Goal: Task Accomplishment & Management: Complete application form

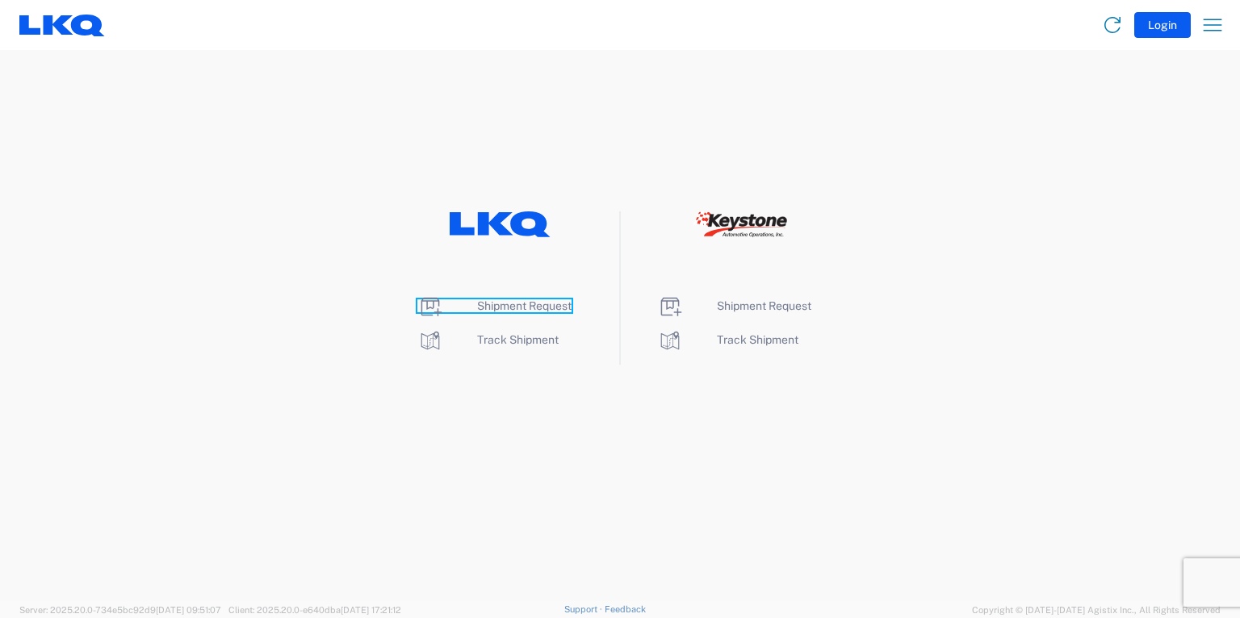
click at [526, 305] on span "Shipment Request" at bounding box center [524, 305] width 94 height 13
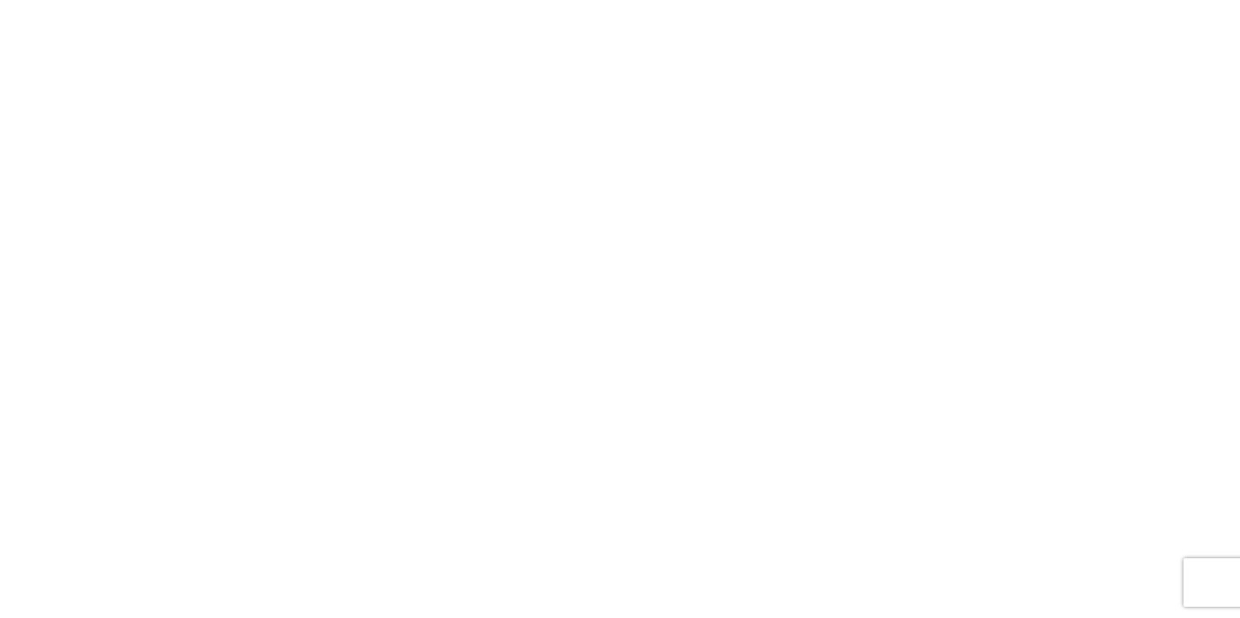
select select "FULL"
select select "LBS"
select select "IN"
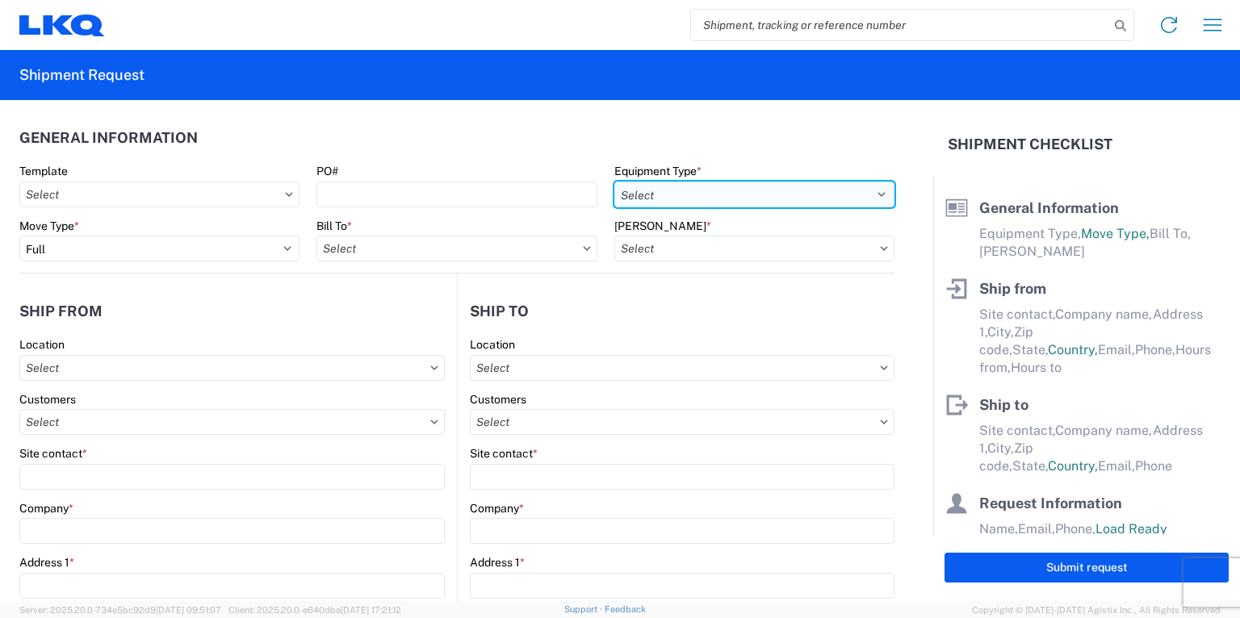
click at [865, 195] on select "Select 53’ Dry Van Flatbed Dropdeck (van) Lowboy (flatbed) Rail" at bounding box center [754, 195] width 280 height 26
select select "STDV"
click at [614, 182] on select "Select 53’ Dry Van Flatbed Dropdeck (van) Lowboy (flatbed) Rail" at bounding box center [754, 195] width 280 height 26
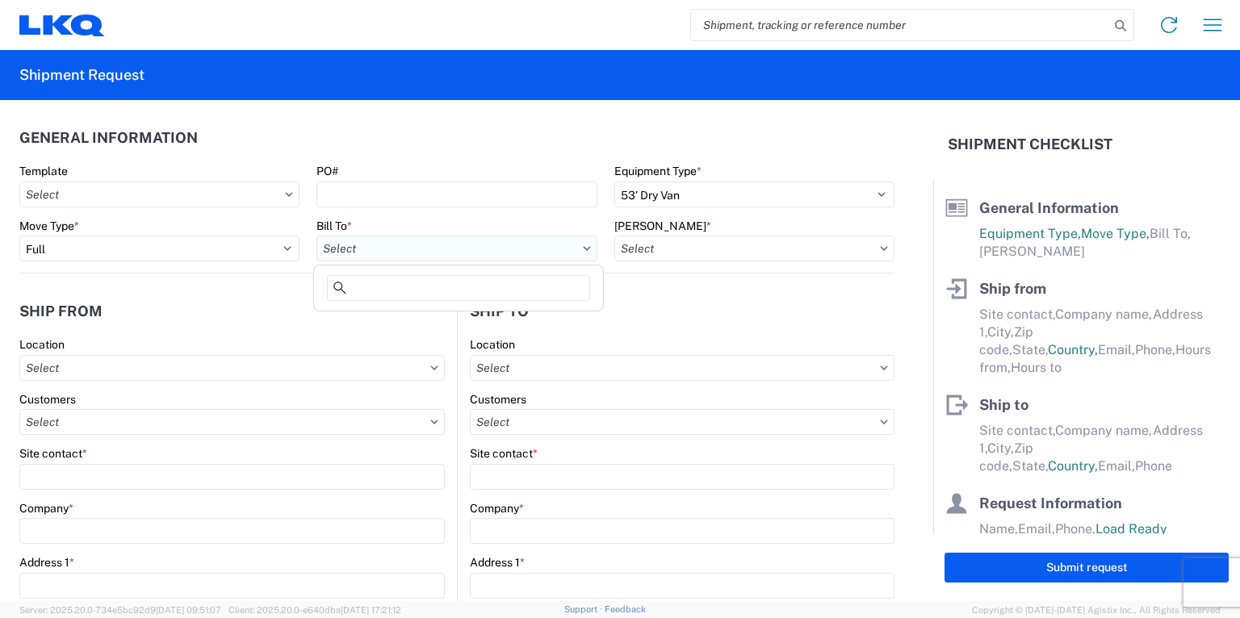
click at [475, 249] on input "text" at bounding box center [456, 249] width 280 height 26
click at [426, 282] on input at bounding box center [458, 288] width 263 height 26
type input "1760"
click at [416, 328] on div "1760 - LKQ Best Core" at bounding box center [458, 320] width 282 height 26
type input "1760 - LKQ Best Core"
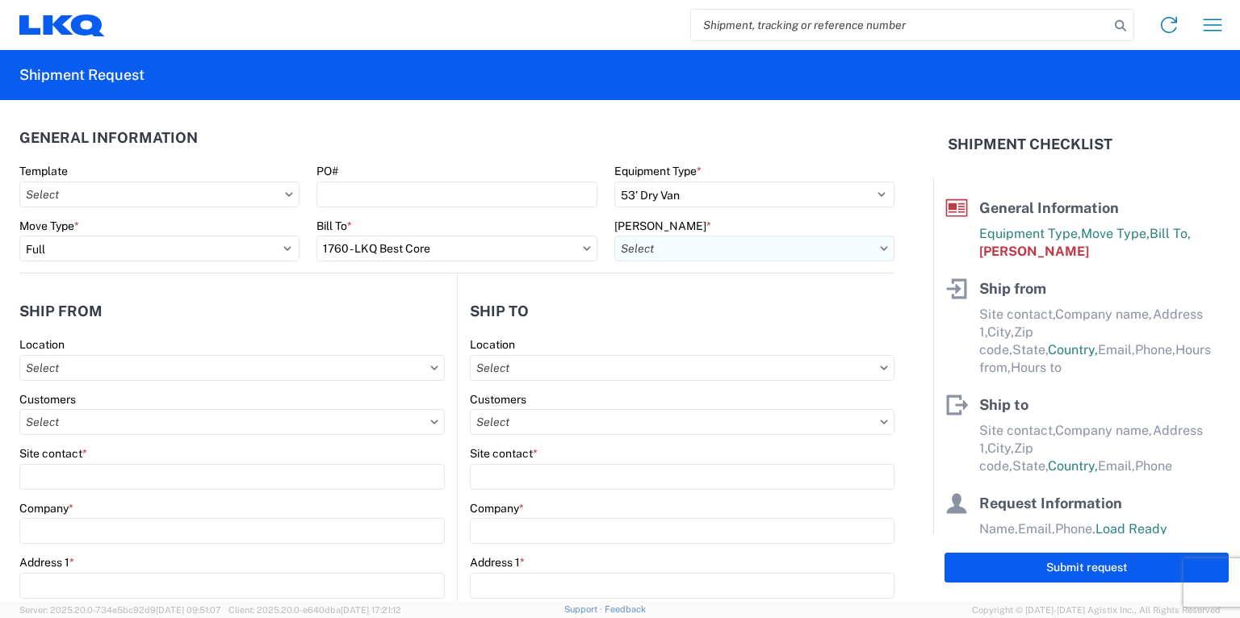
click at [795, 254] on input "text" at bounding box center [754, 249] width 280 height 26
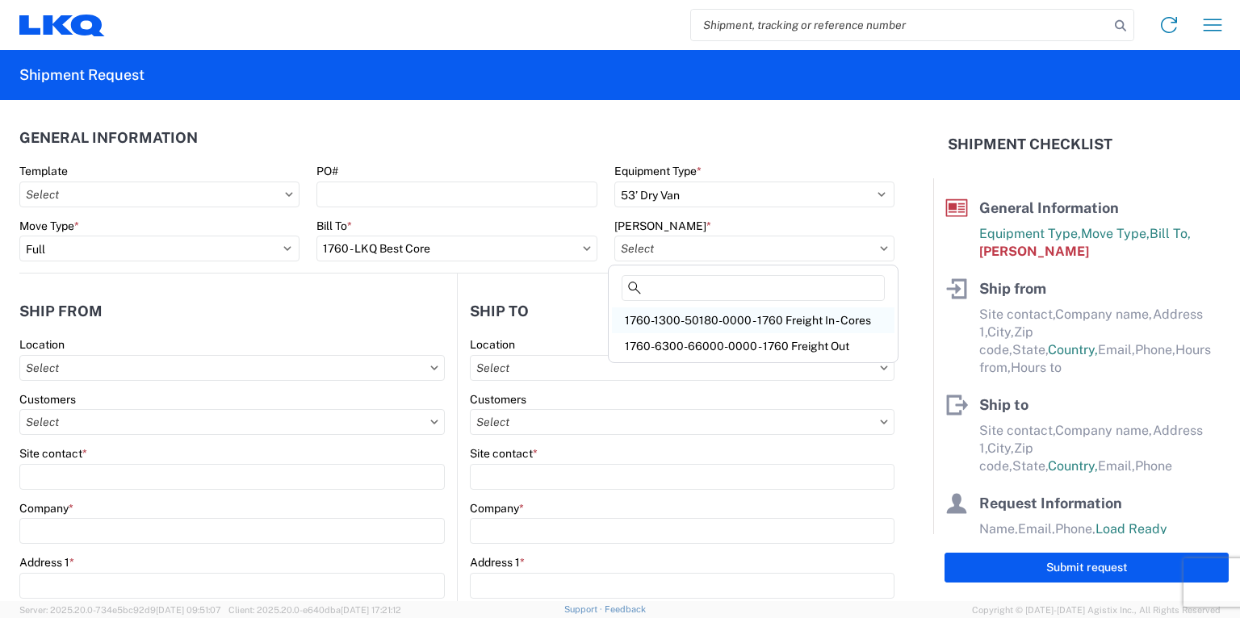
click at [739, 316] on div "1760-1300-50180-0000 - 1760 Freight In - Cores" at bounding box center [753, 320] width 282 height 26
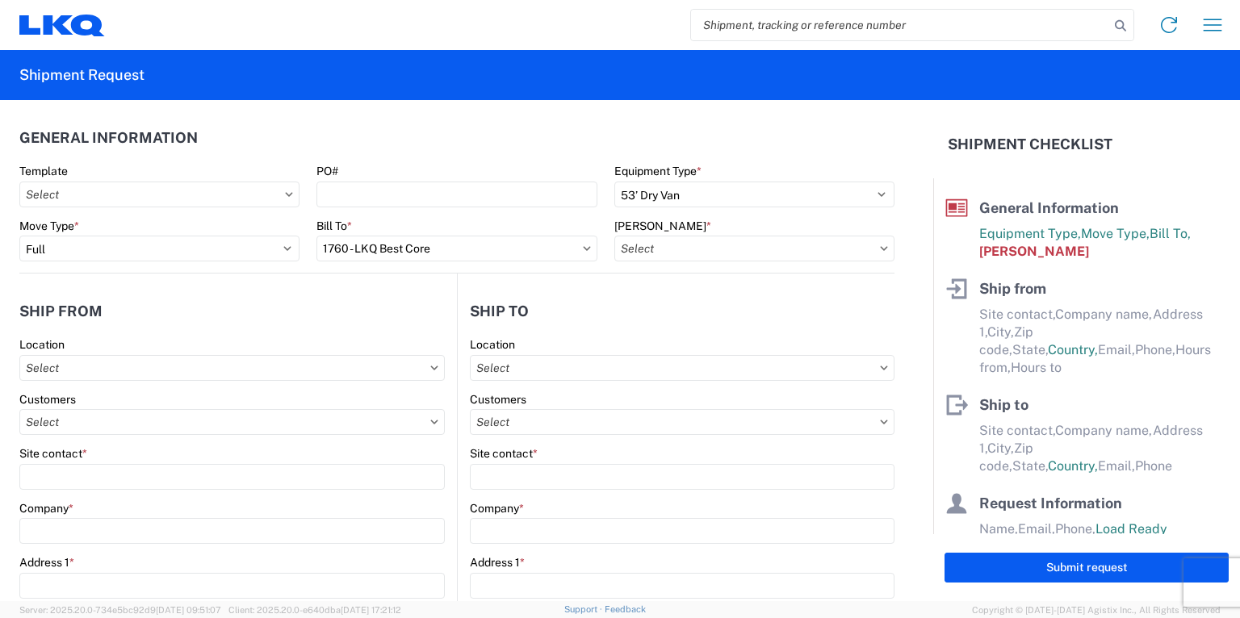
type input "1760-1300-50180-0000 - 1760 Freight In - Cores"
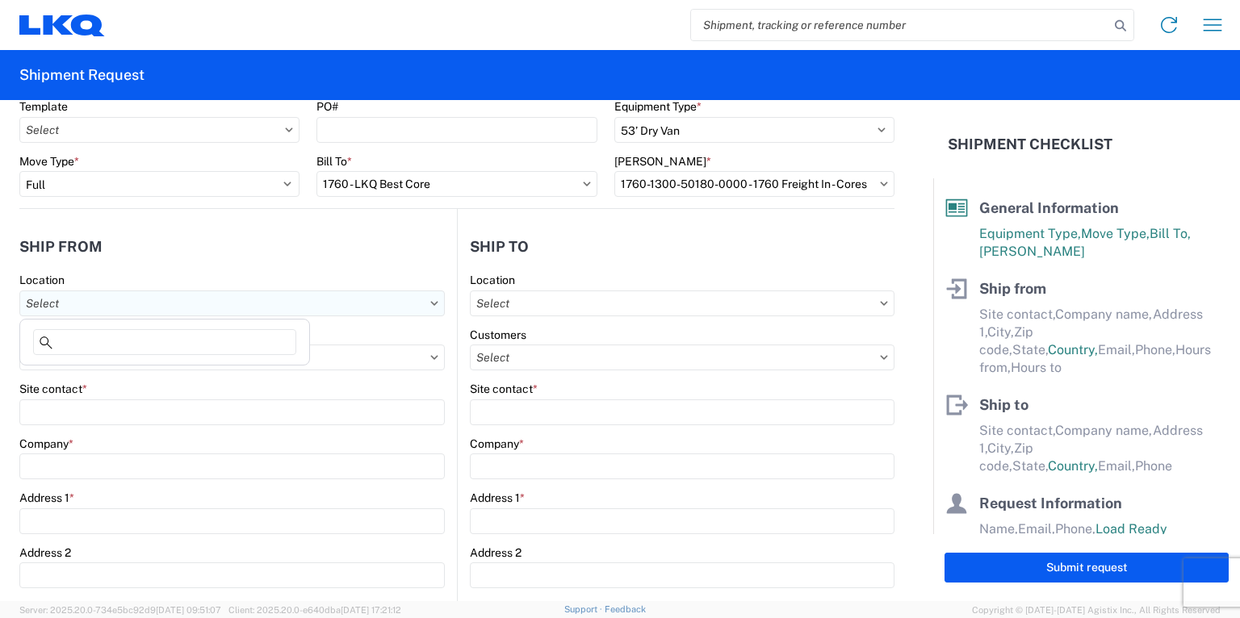
click at [123, 307] on input "text" at bounding box center [231, 304] width 425 height 26
type input "1748"
click at [121, 372] on div "1748 - LKQ Preferred Auto - Conway AR" at bounding box center [164, 375] width 282 height 26
type input "1748 - LKQ Preferred Auto - Conway AR"
type input "LKQ Corporation"
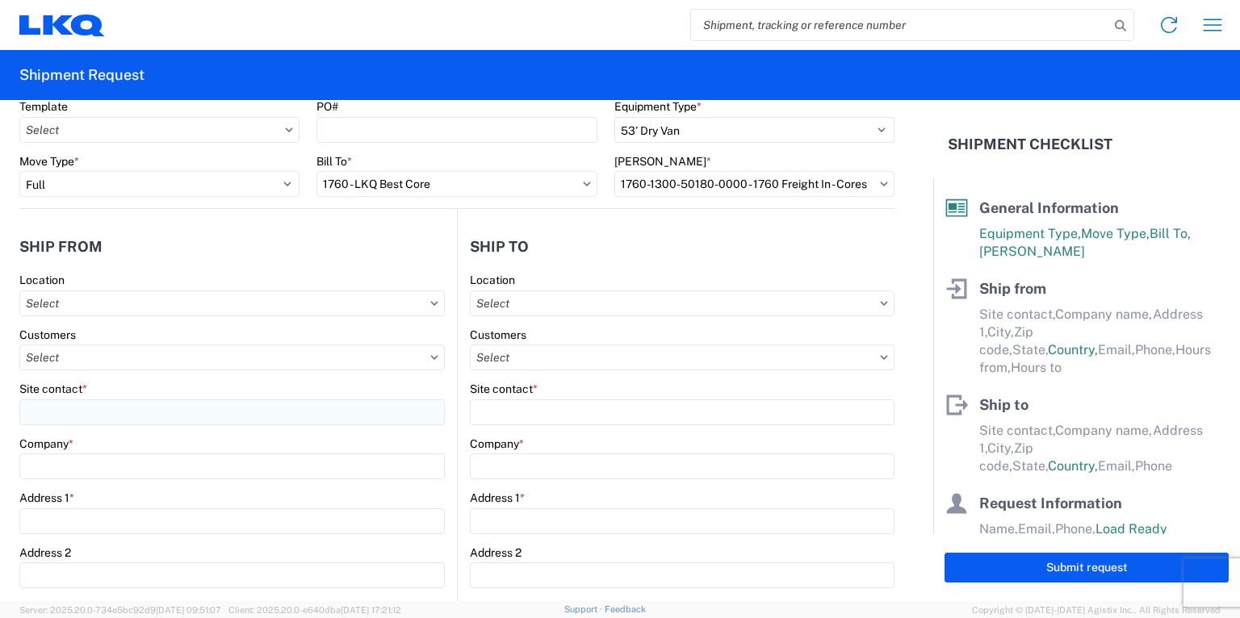
type input "650 Simon Street"
type input "Conway"
type input "72032"
select select "AR"
select select "US"
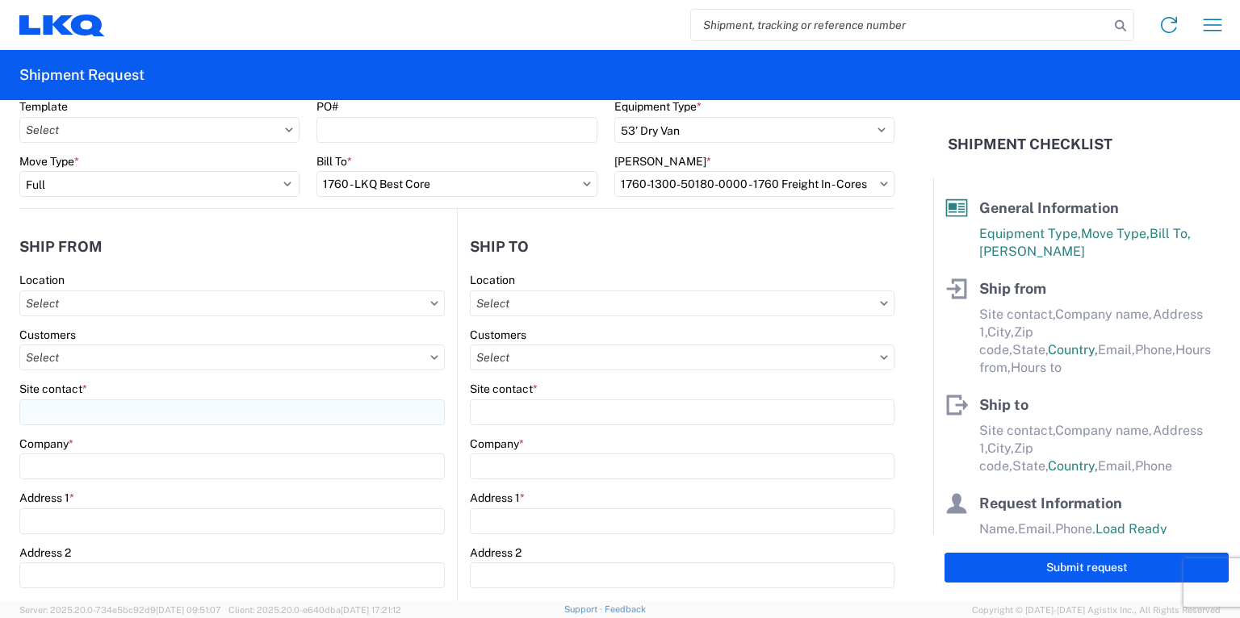
type input "08:00"
type input "17:00"
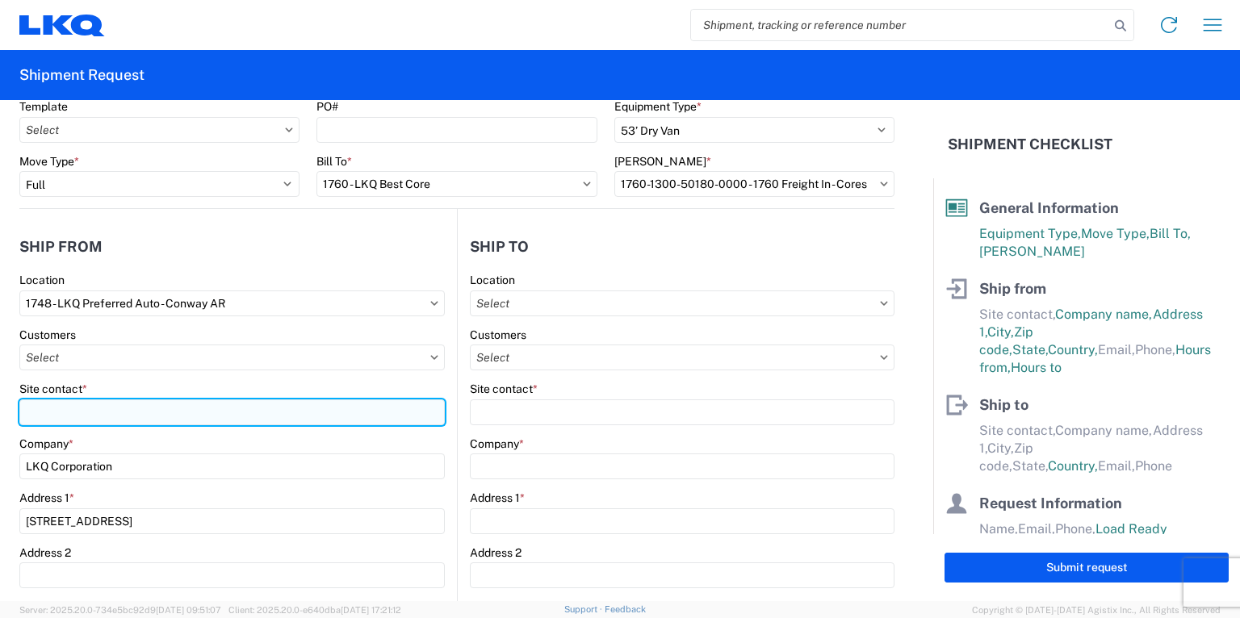
click at [74, 409] on input "Site contact *" at bounding box center [231, 413] width 425 height 26
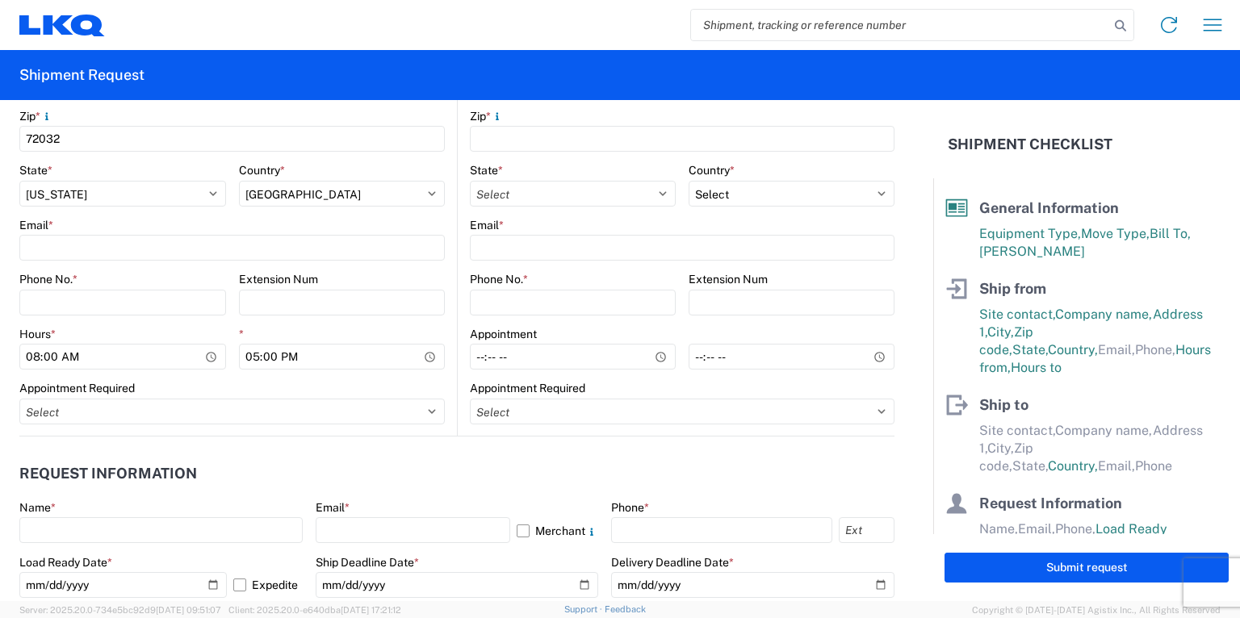
scroll to position [646, 0]
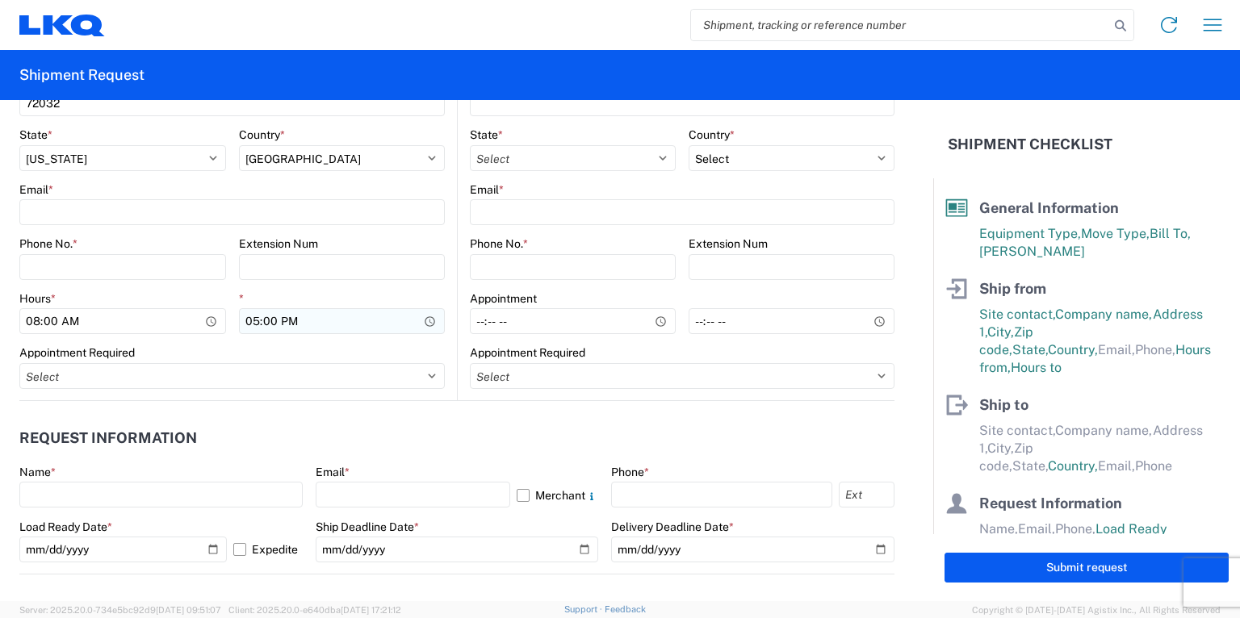
type input "Todd Mace"
click at [251, 323] on input "17:00" at bounding box center [342, 321] width 207 height 26
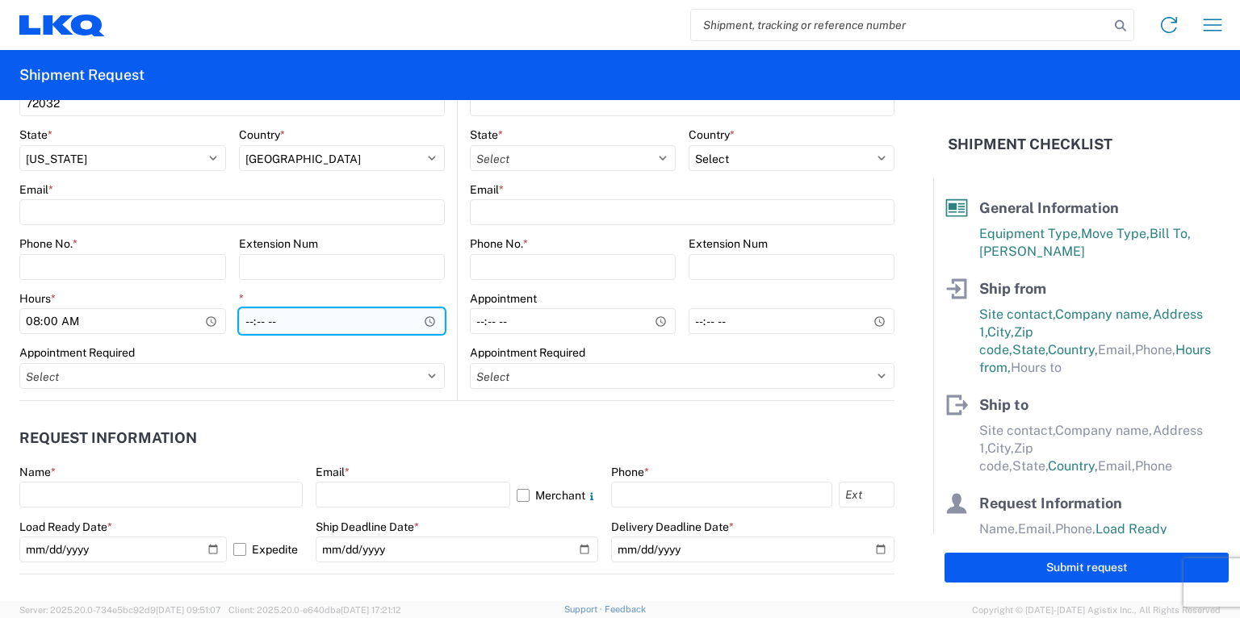
type input "16:00"
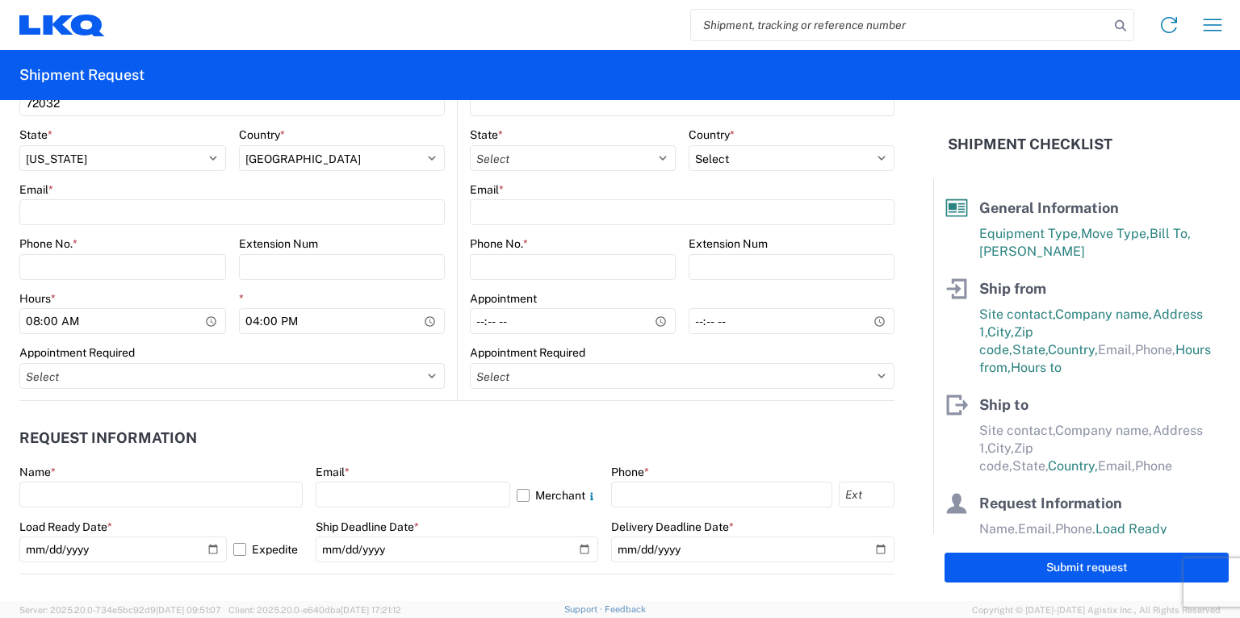
click at [469, 420] on header "Request Information" at bounding box center [456, 438] width 875 height 36
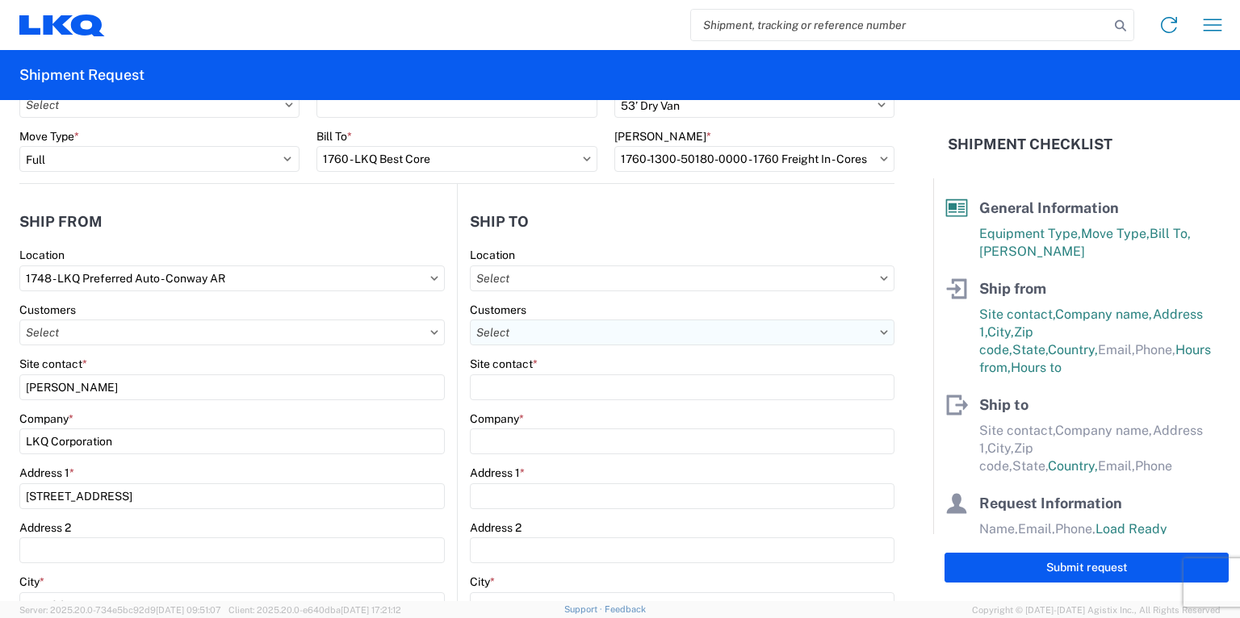
scroll to position [0, 0]
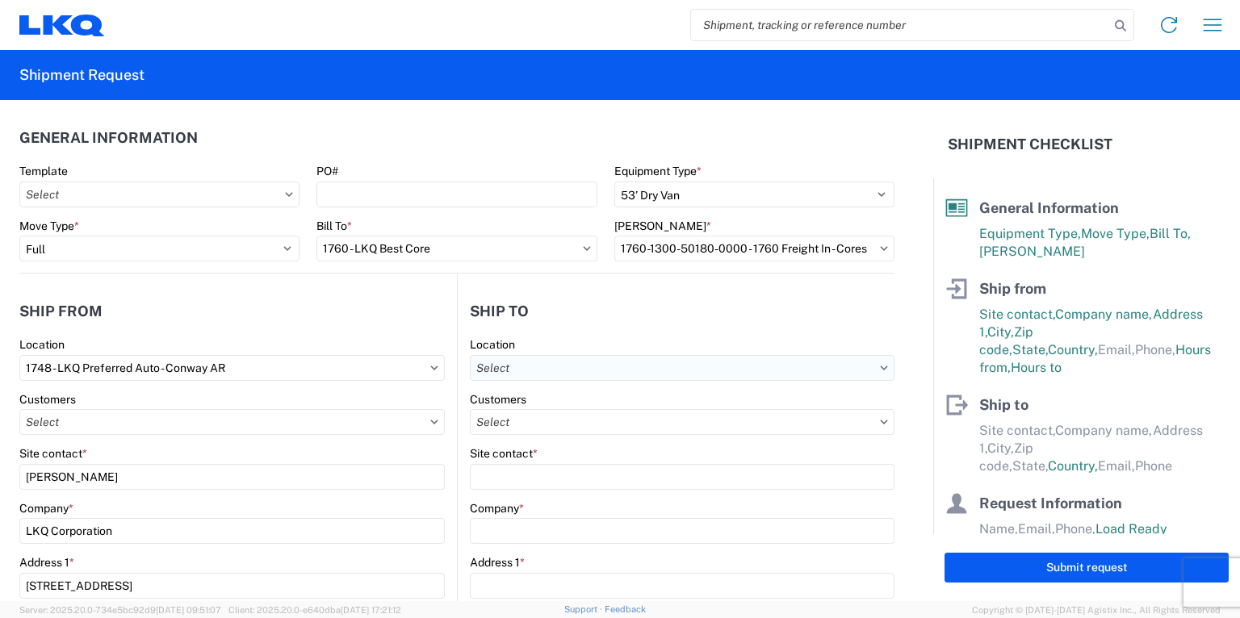
click at [875, 370] on input "text" at bounding box center [682, 368] width 425 height 26
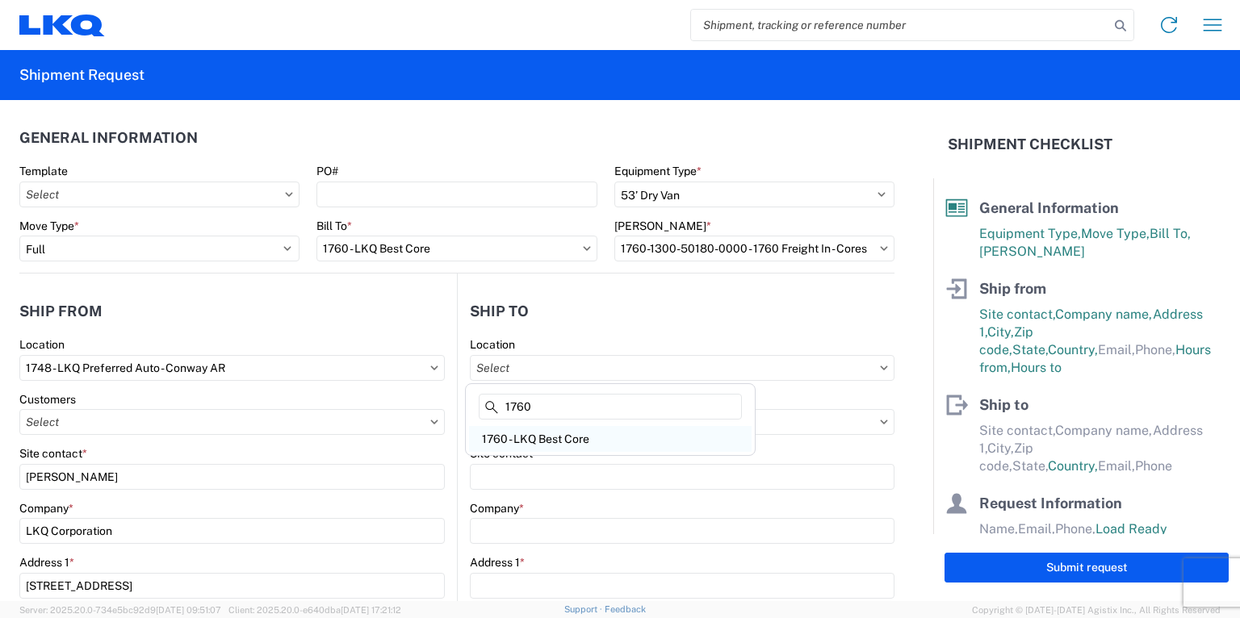
type input "1760"
click at [550, 445] on div "1760 - LKQ Best Core" at bounding box center [610, 439] width 282 height 26
type input "1760 - LKQ Best Core"
type input "LKQ Corporation"
type input "1710 W Mount Houston Rd"
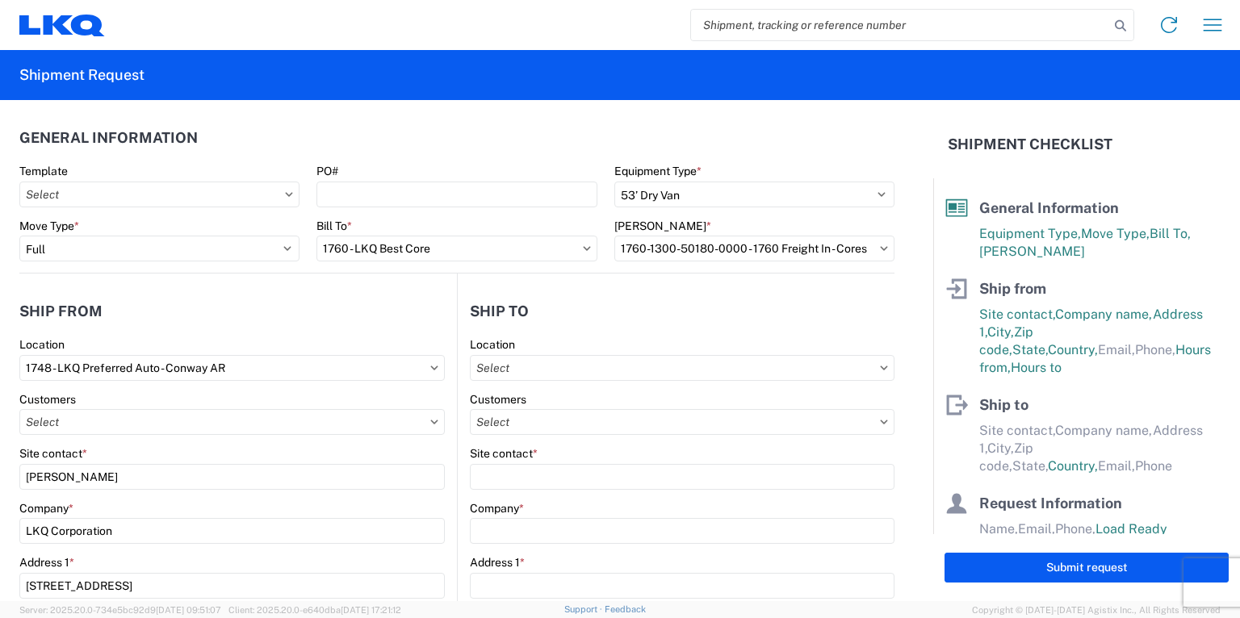
type input "Houston"
type input "77038"
select select "US"
type input "281-886-1028"
select select
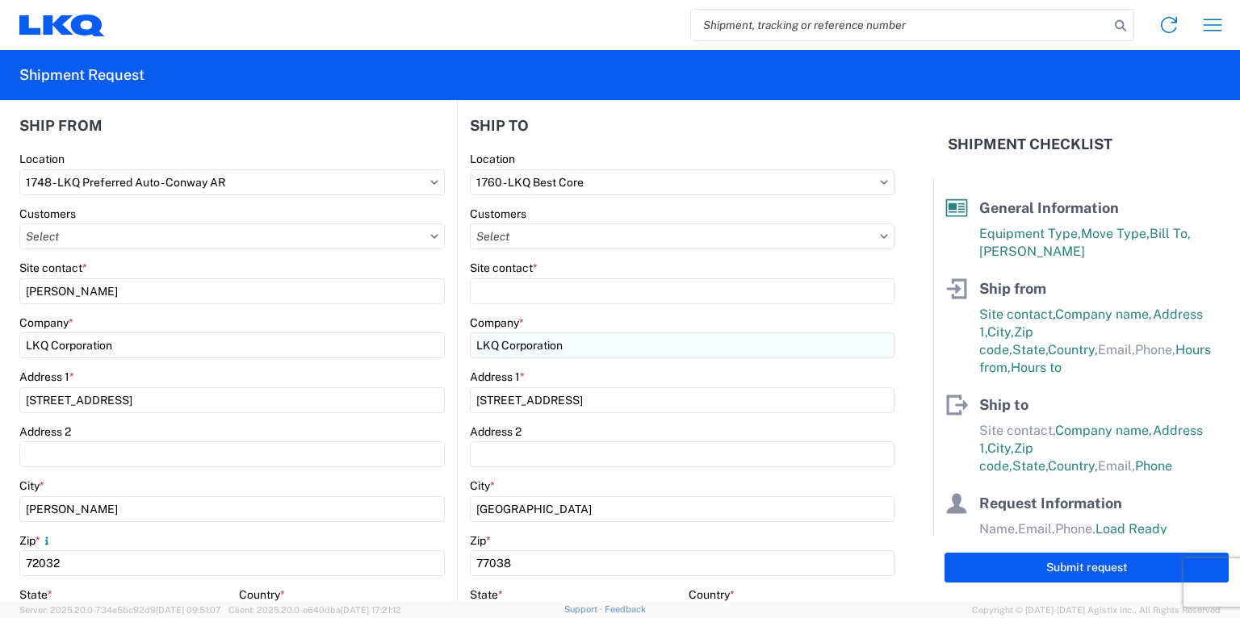
scroll to position [194, 0]
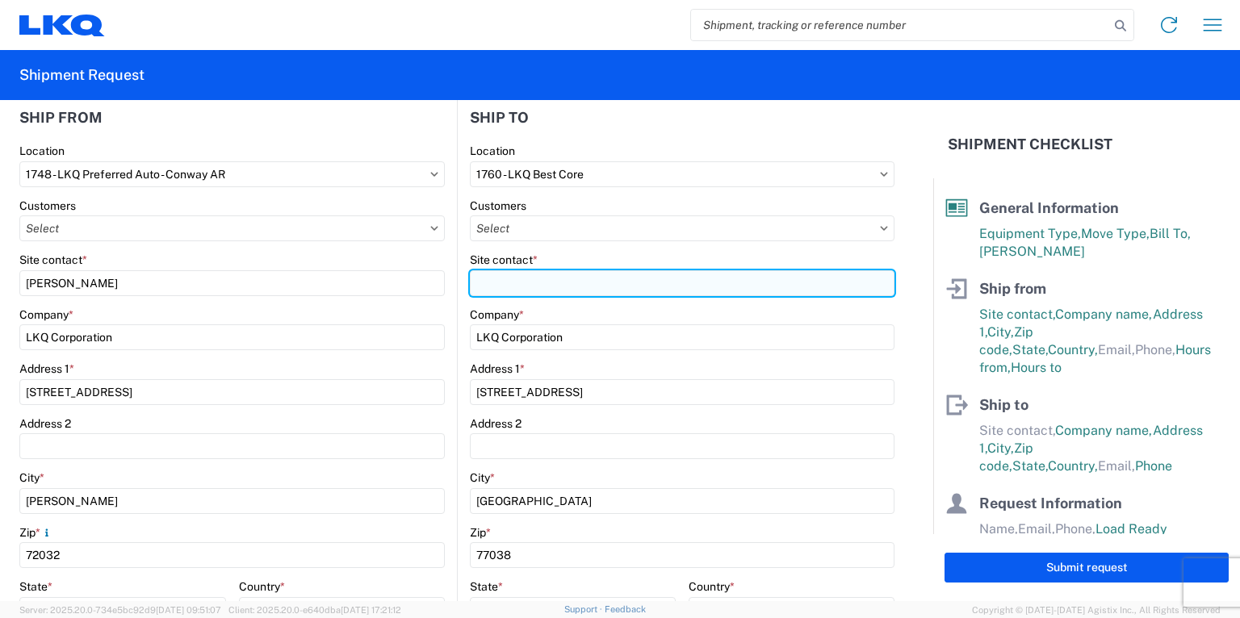
click at [498, 284] on input "Site contact *" at bounding box center [682, 283] width 425 height 26
type input "Chris Millwee"
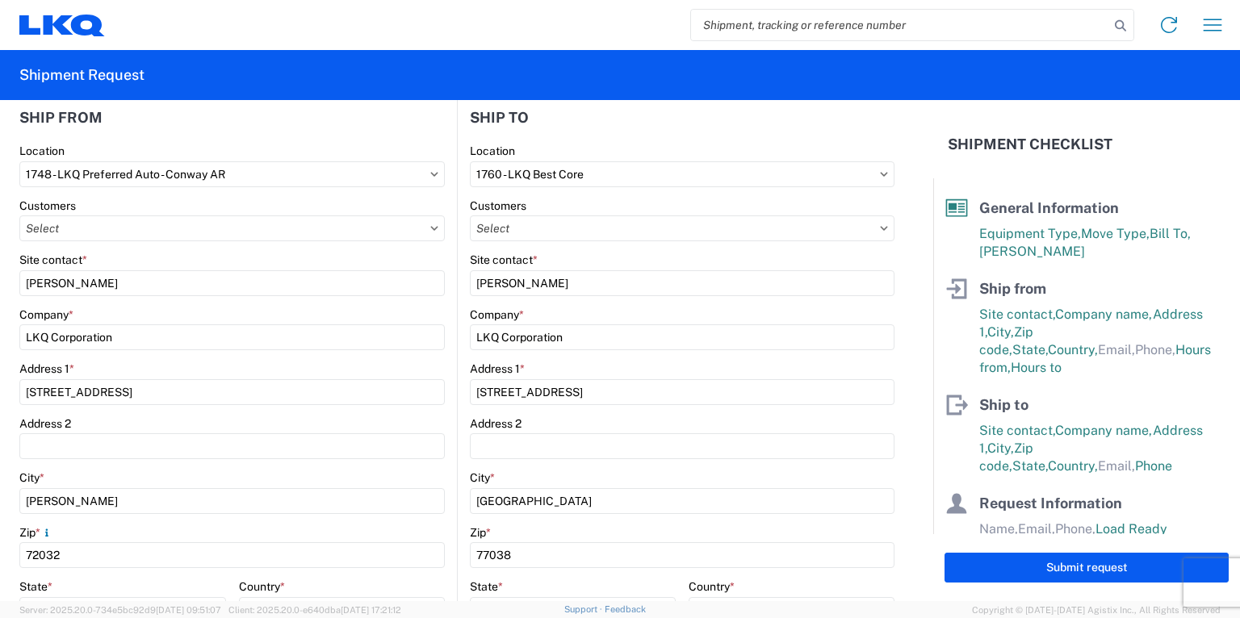
drag, startPoint x: 899, startPoint y: 320, endPoint x: 919, endPoint y: 327, distance: 21.4
click at [900, 320] on form "General Information Template PO# Equipment Type * Select 53’ Dry Van Flatbed Dr…" at bounding box center [466, 350] width 933 height 501
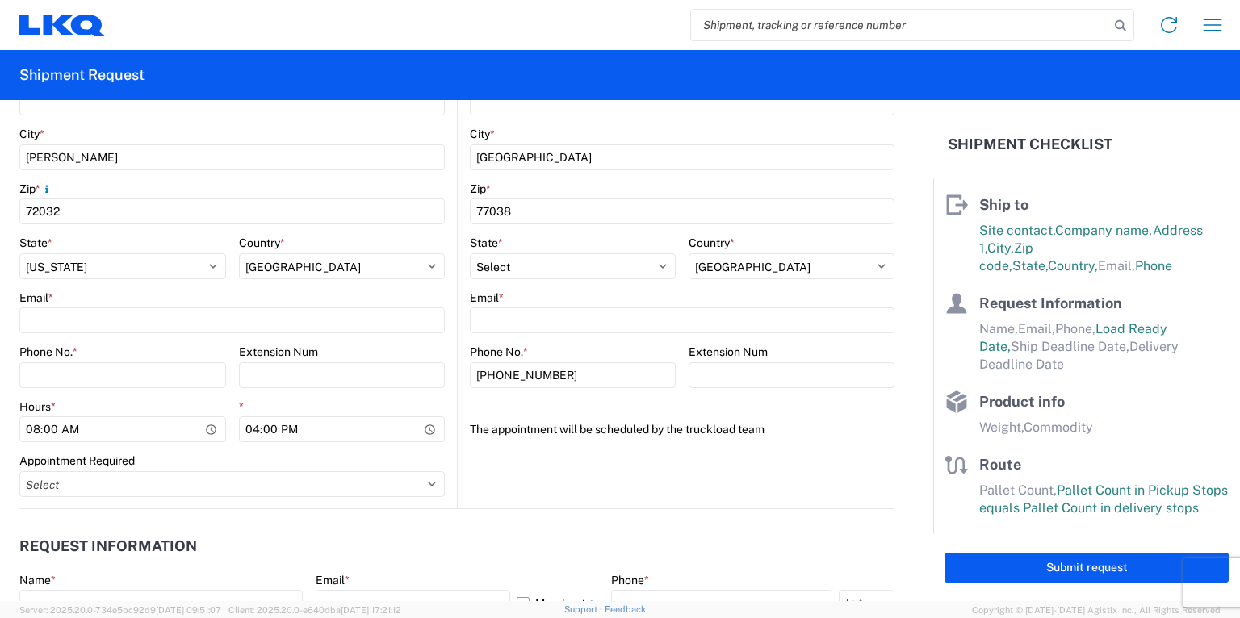
scroll to position [517, 0]
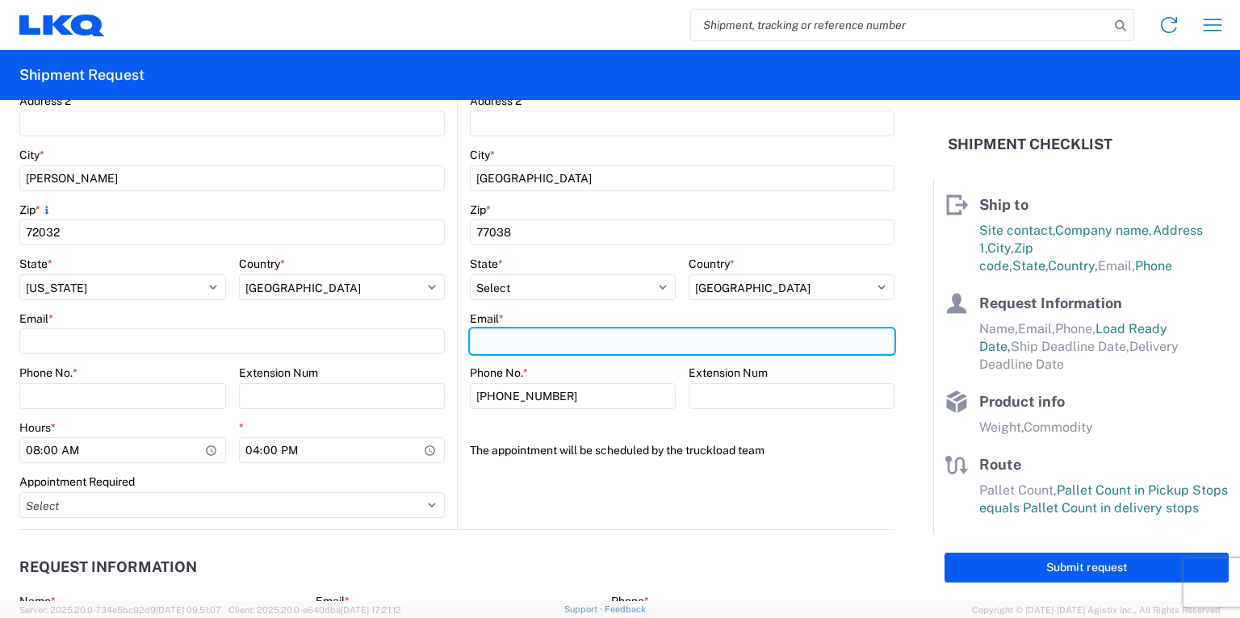
click at [529, 342] on input "Email *" at bounding box center [682, 341] width 425 height 26
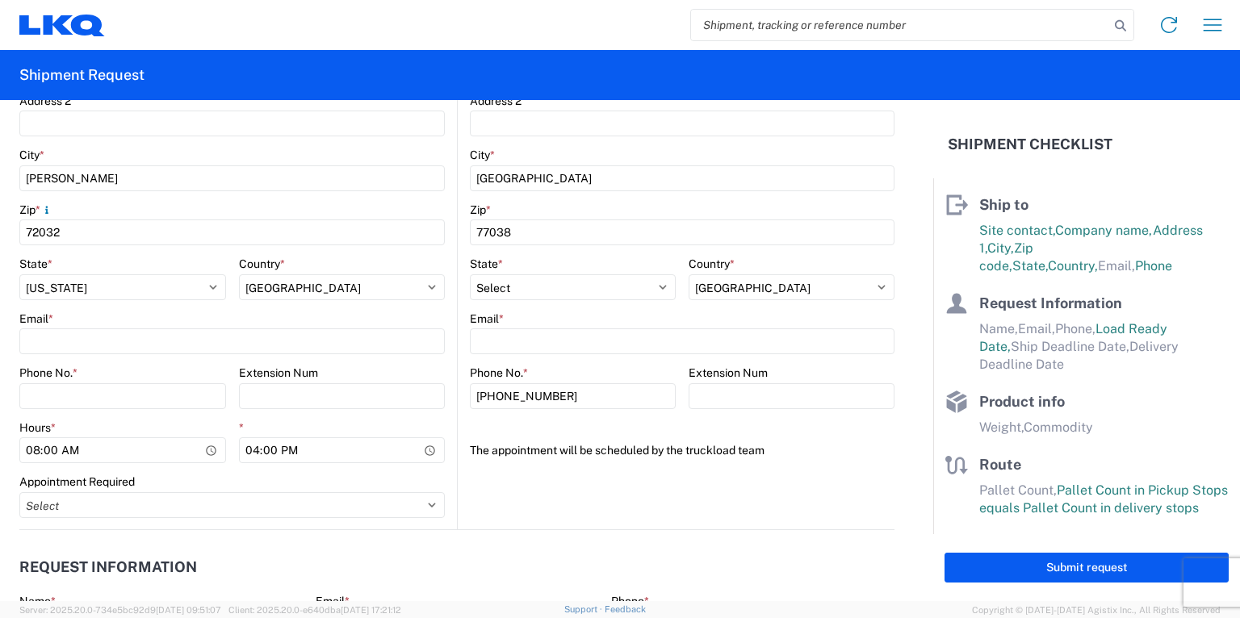
click at [905, 296] on form "General Information Template PO# Equipment Type * Select 53’ Dry Van Flatbed Dr…" at bounding box center [466, 350] width 933 height 501
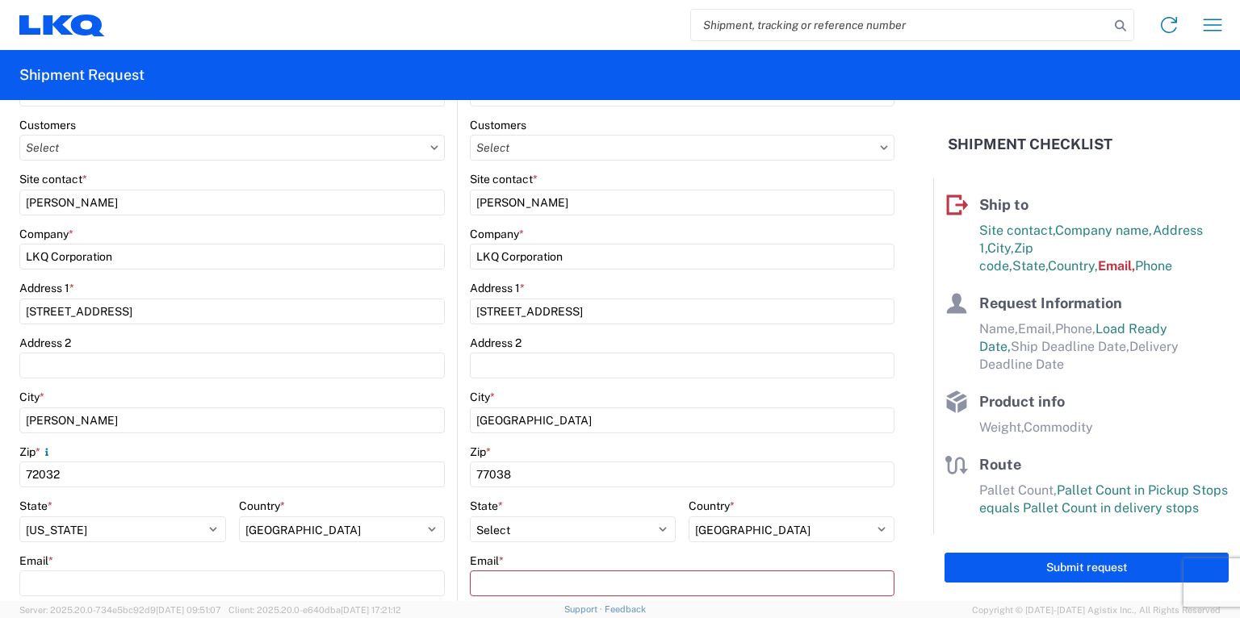
scroll to position [395, 0]
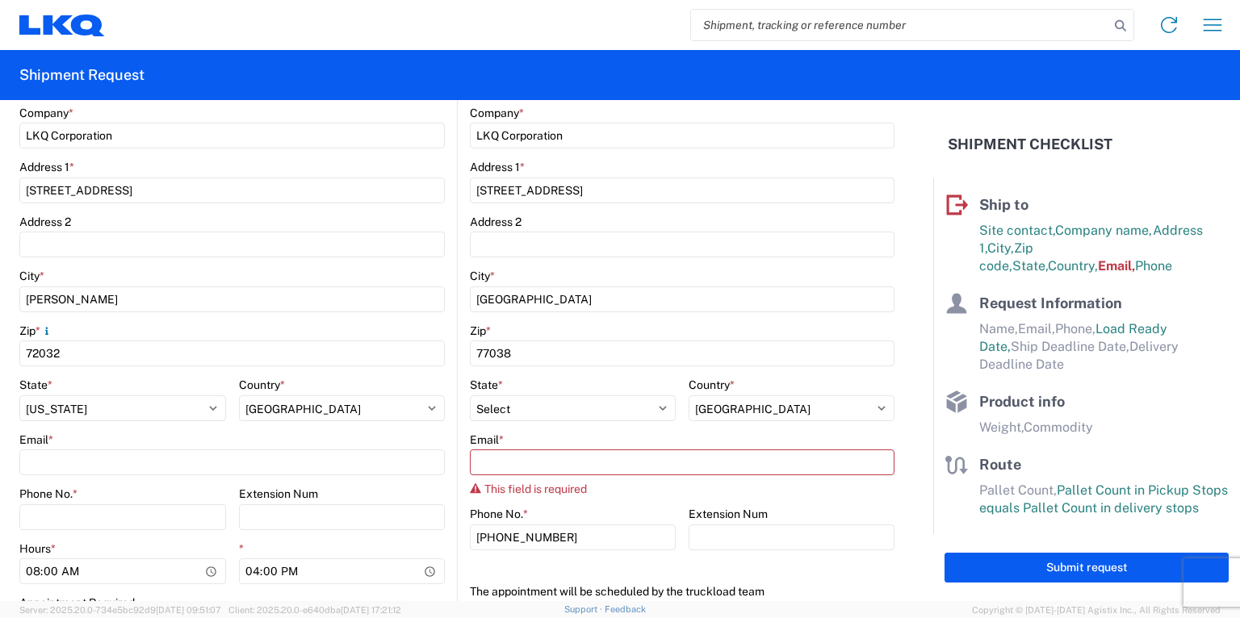
click at [819, 319] on agx-form-control-wrapper-v2 "City * Houston" at bounding box center [682, 296] width 425 height 55
click at [878, 538] on input "Extension Num" at bounding box center [791, 538] width 206 height 26
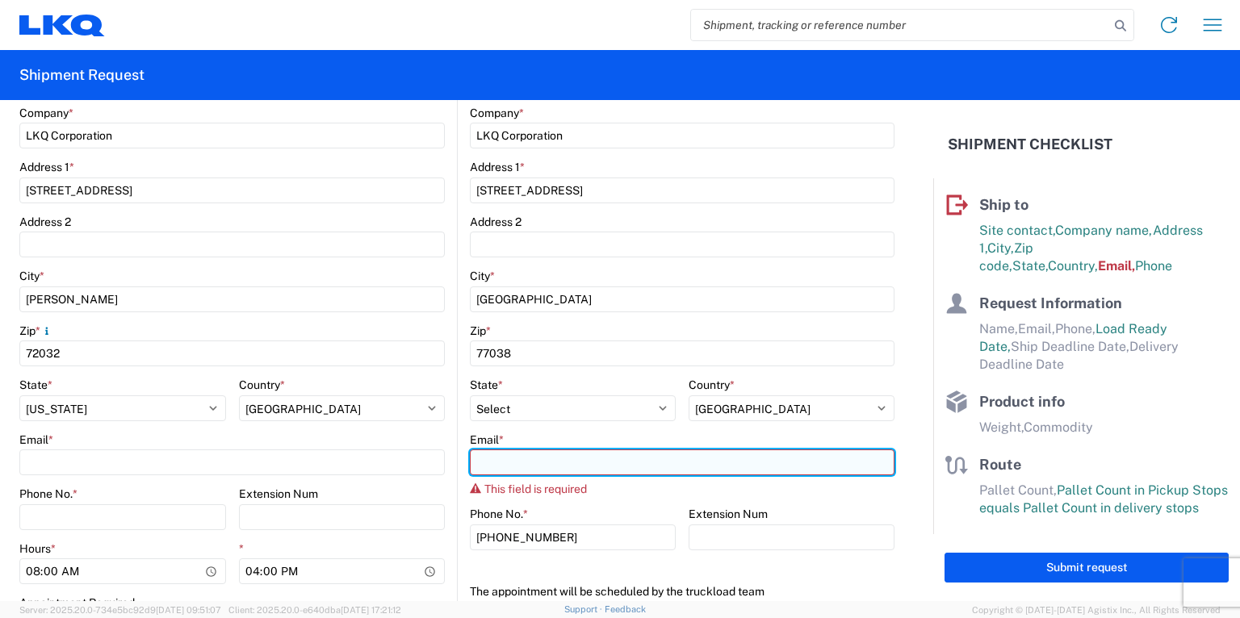
click at [492, 471] on input "Email *" at bounding box center [682, 463] width 425 height 26
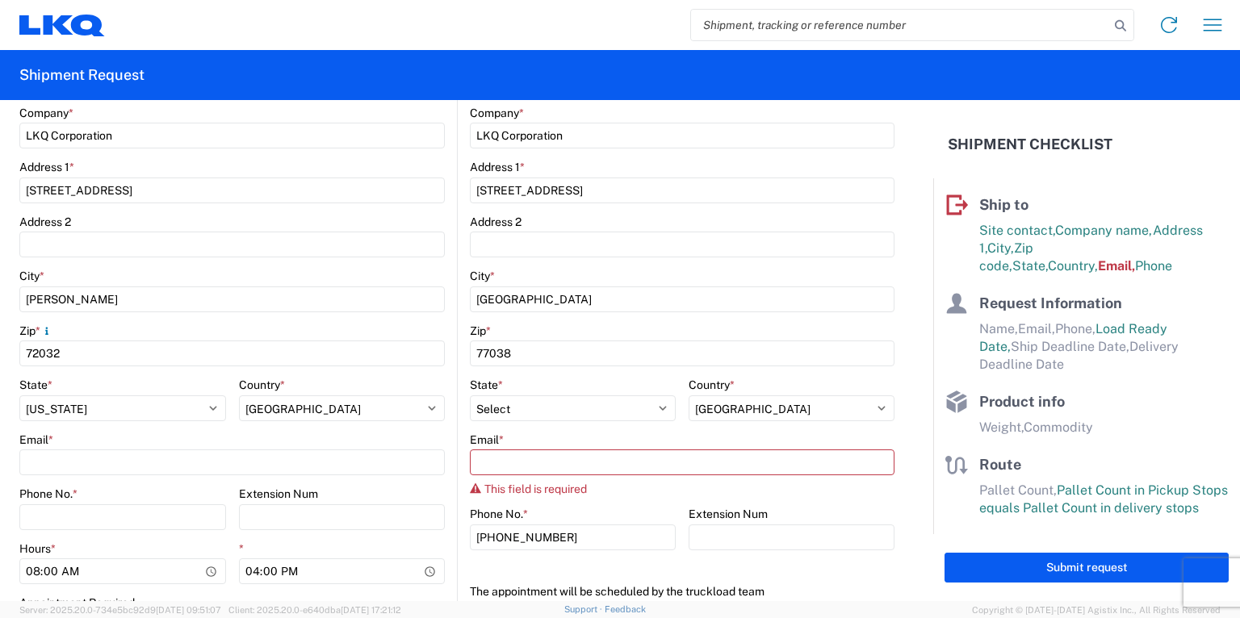
drag, startPoint x: 908, startPoint y: 520, endPoint x: 941, endPoint y: 526, distance: 33.7
click at [910, 520] on form "General Information Template PO# Equipment Type * Select 53’ Dry Van Flatbed Dr…" at bounding box center [466, 350] width 933 height 501
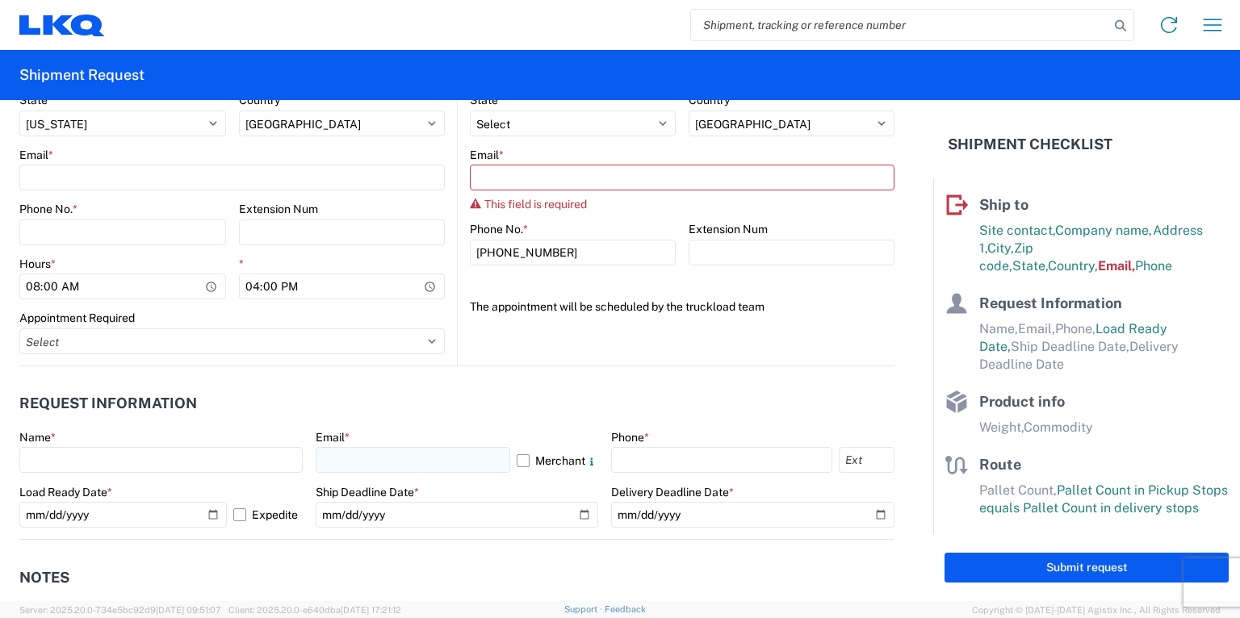
scroll to position [718, 0]
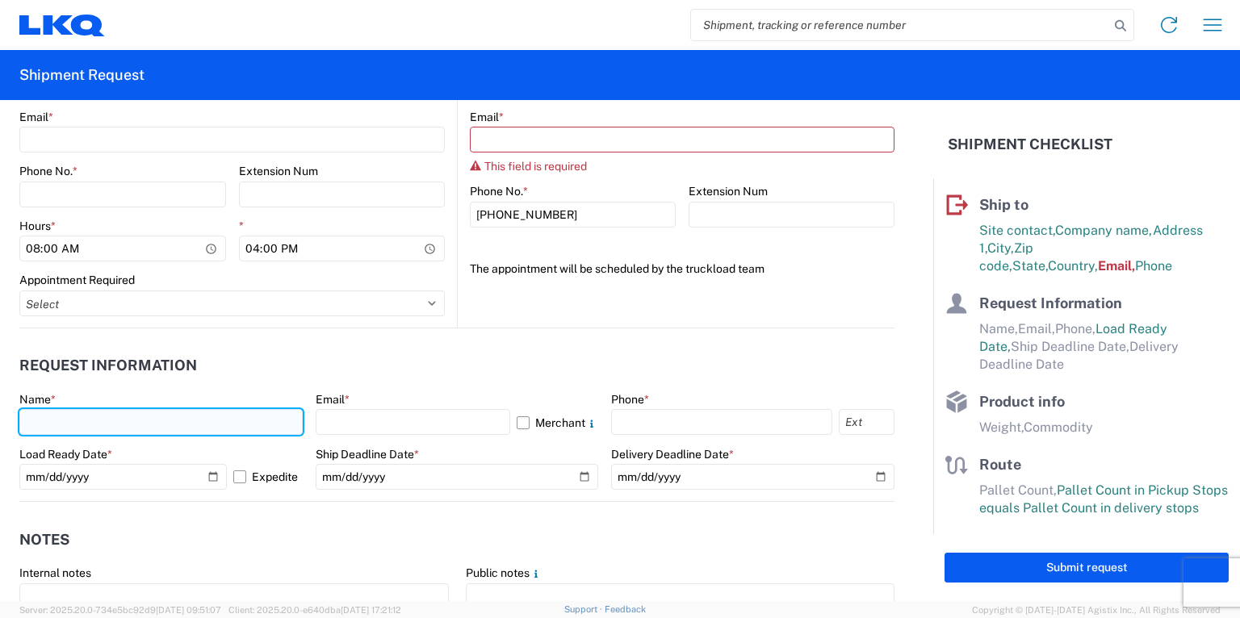
click at [61, 420] on input "text" at bounding box center [160, 422] width 283 height 26
type input "Todd Mace"
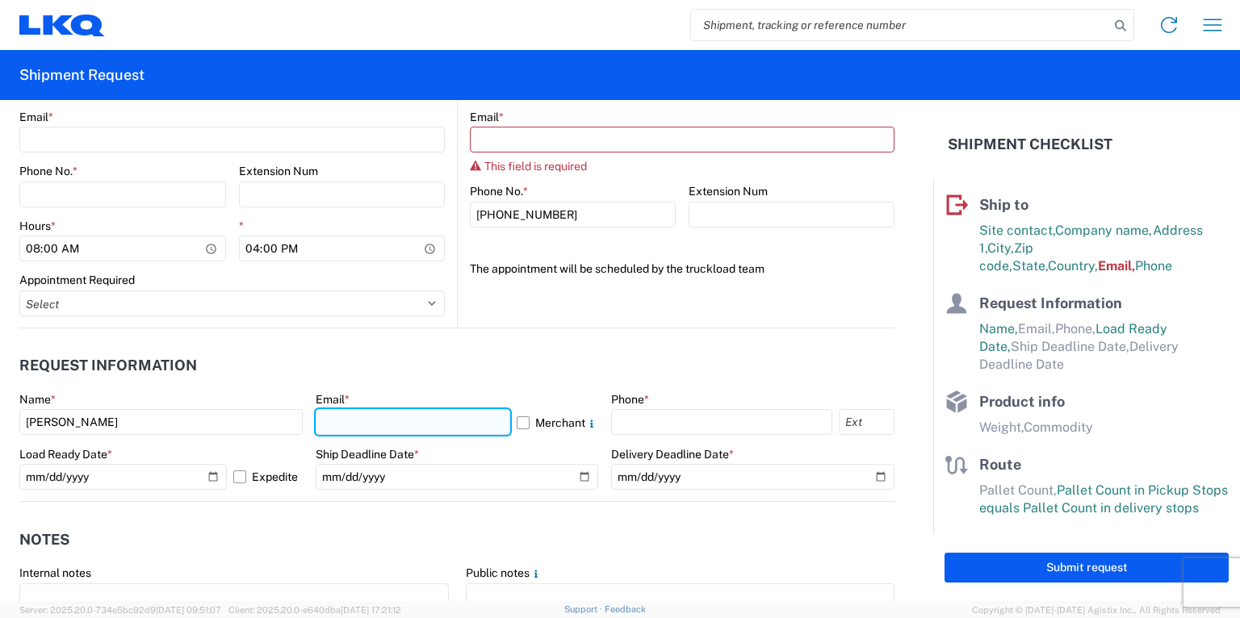
click at [345, 416] on input "text" at bounding box center [413, 422] width 195 height 26
type input "tmace@lkqcorp.com"
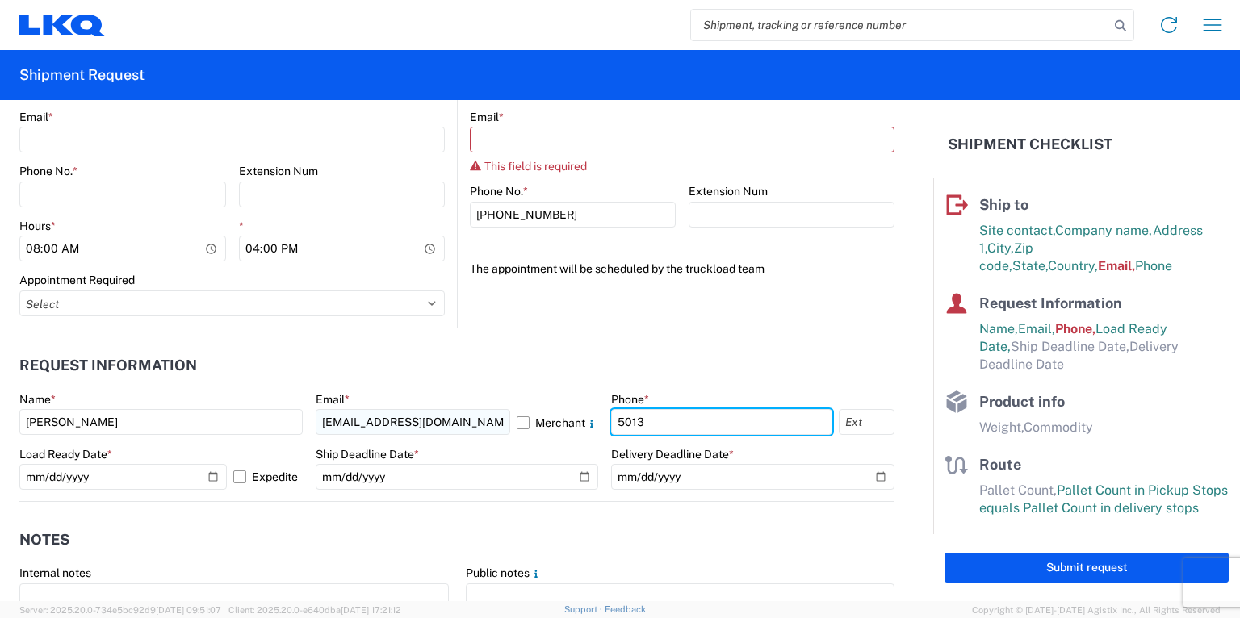
type input "5013284223"
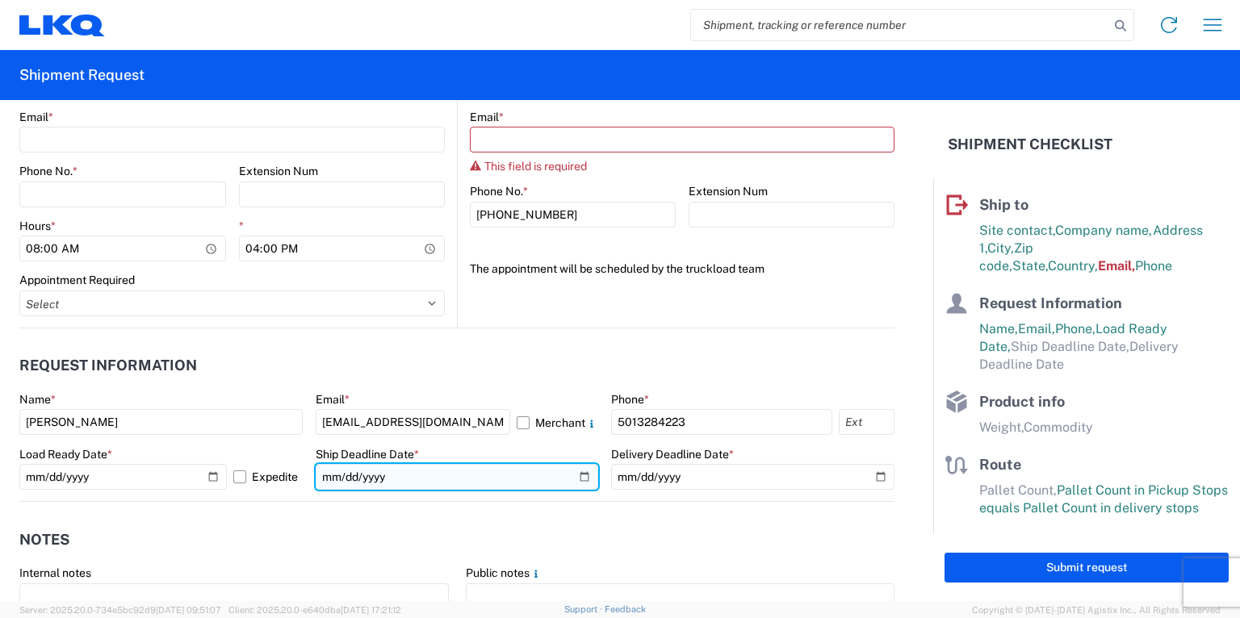
click at [579, 474] on input "date" at bounding box center [457, 477] width 283 height 26
type input "2025-10-14"
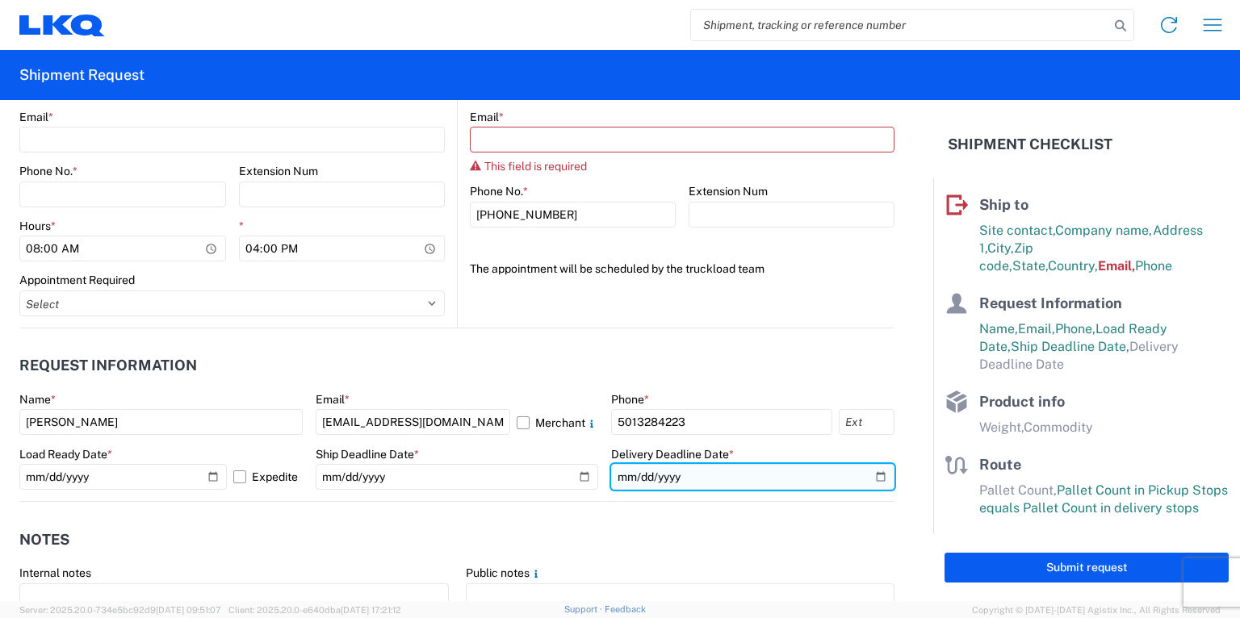
click at [873, 475] on input "date" at bounding box center [752, 477] width 283 height 26
type input "2025-10-17"
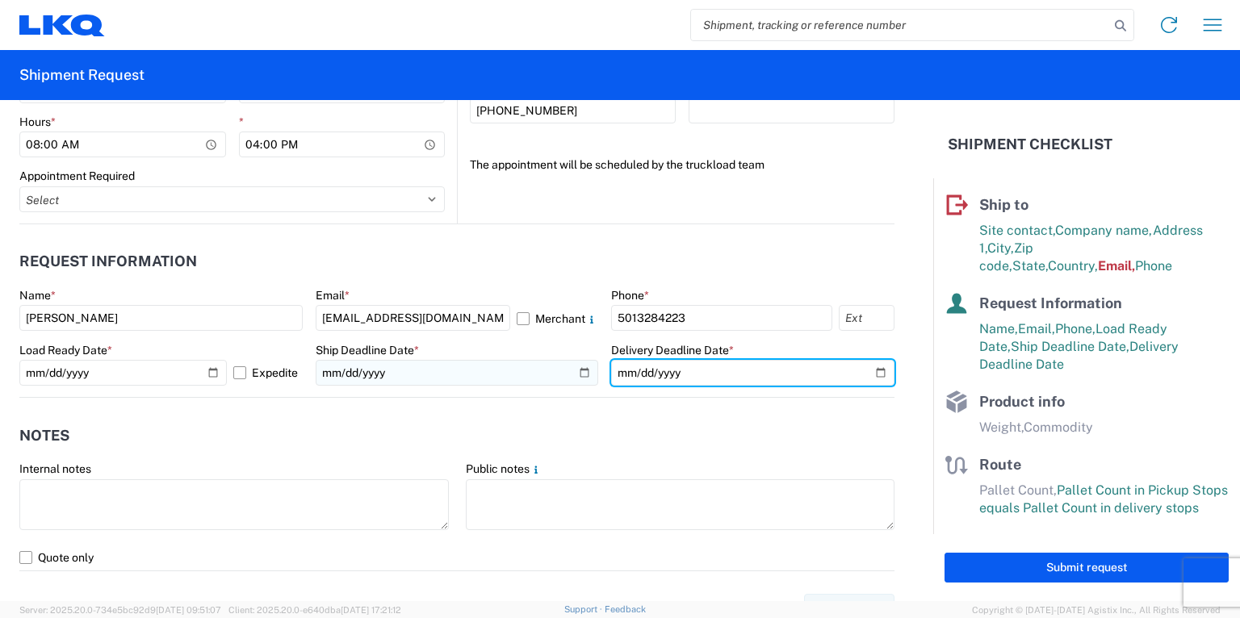
scroll to position [847, 0]
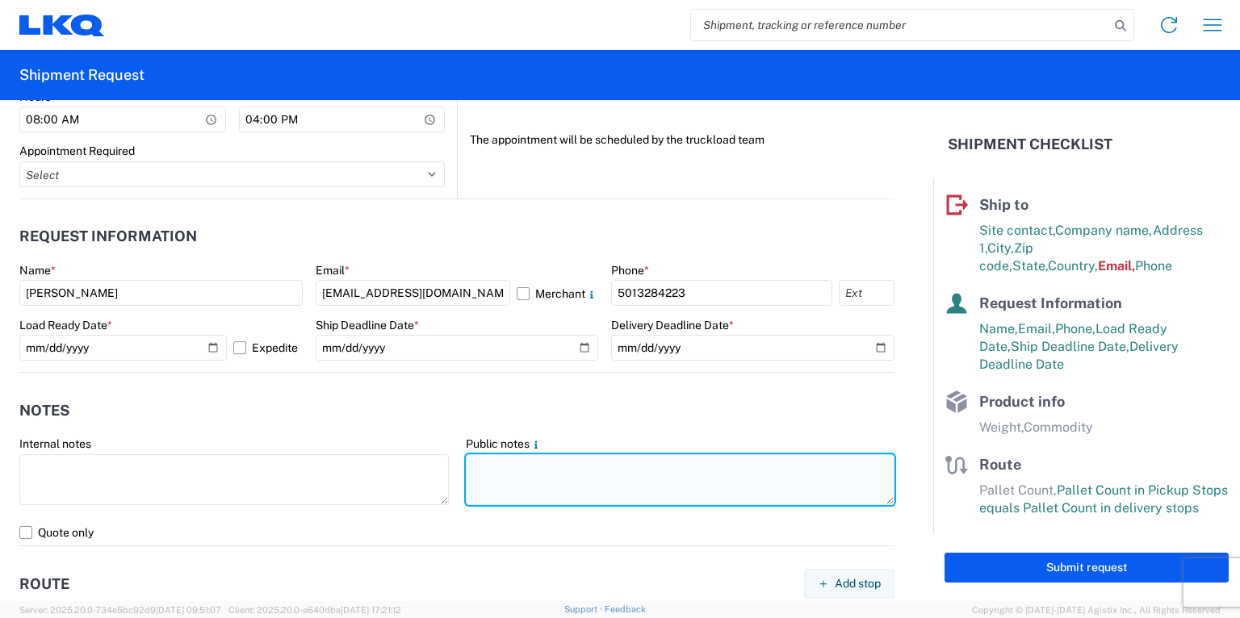
click at [502, 467] on textarea at bounding box center [680, 479] width 429 height 51
click at [590, 462] on textarea "open dock,8am-4pm,mon-Fri" at bounding box center [680, 479] width 429 height 51
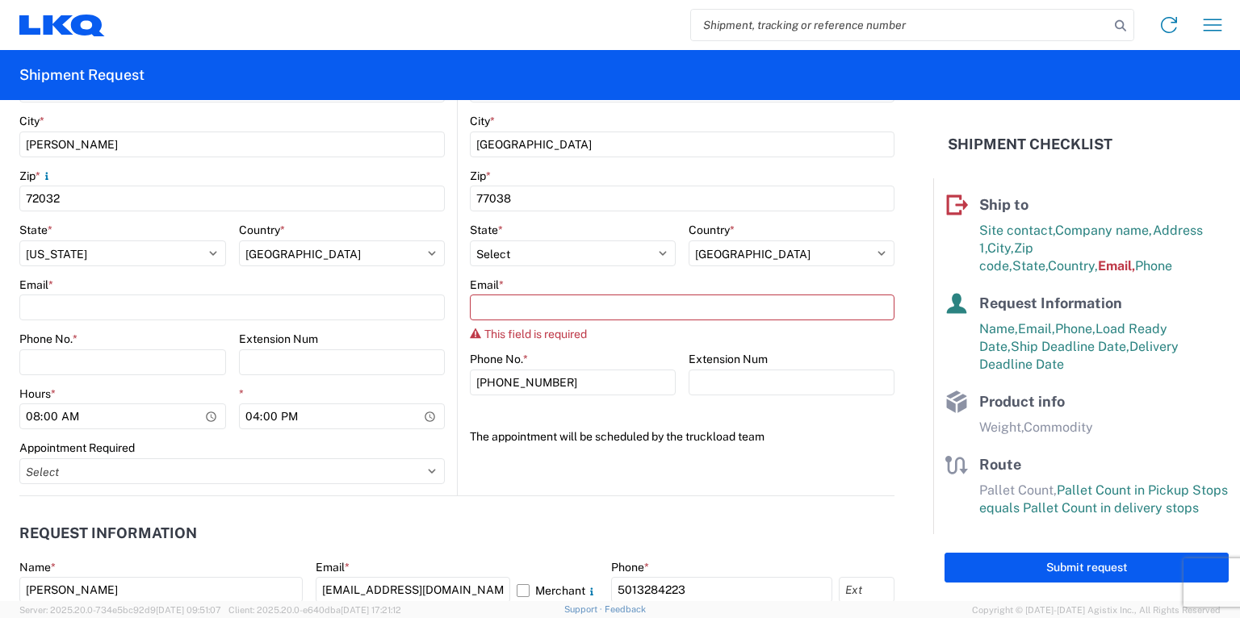
scroll to position [525, 0]
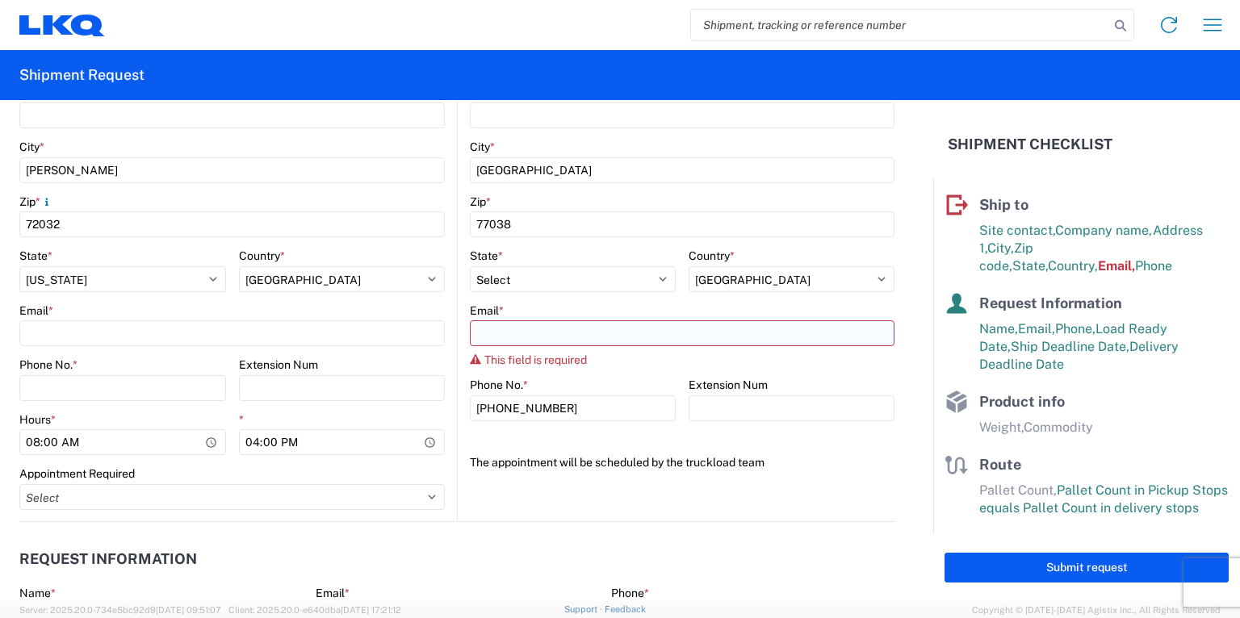
type textarea "open dock,8am-4pm,Mon-Fri"
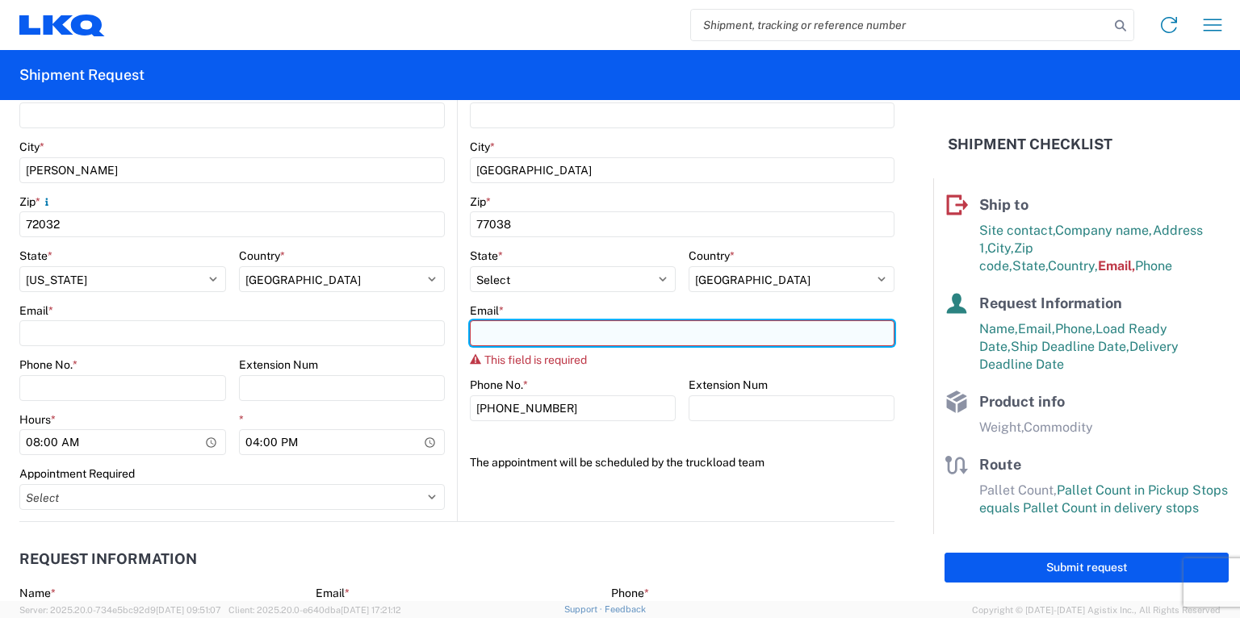
click at [510, 329] on input "Email *" at bounding box center [682, 333] width 425 height 26
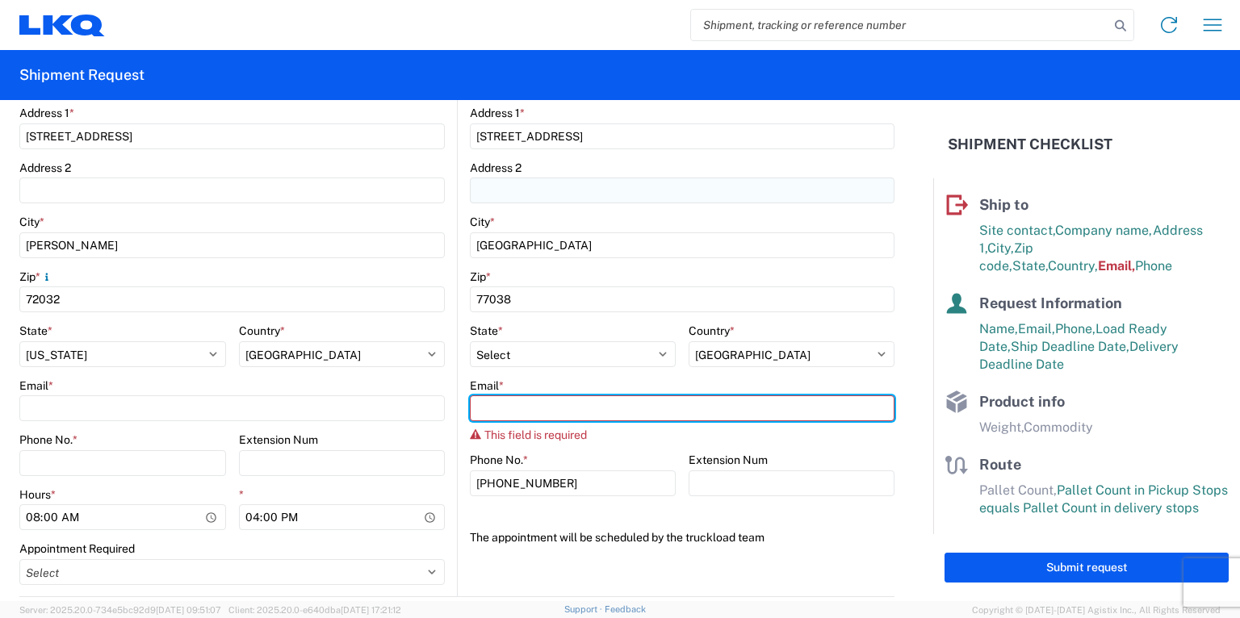
scroll to position [331, 0]
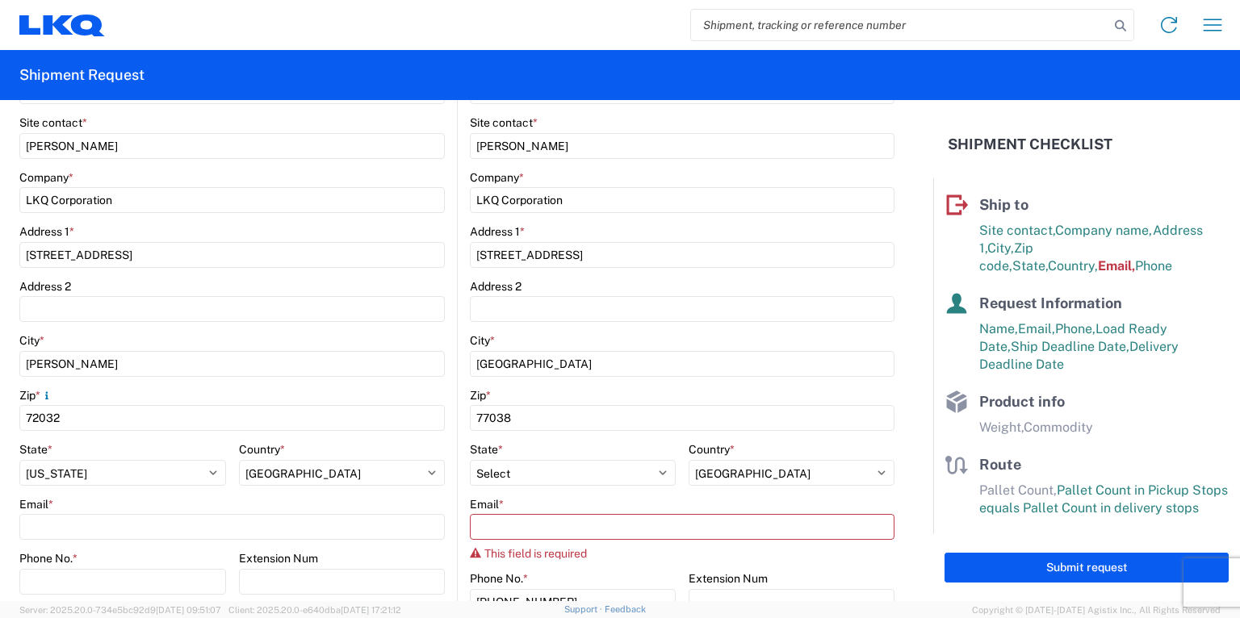
click at [668, 161] on agx-form-control-wrapper-v2 "Site contact * Chris Millwee" at bounding box center [682, 142] width 425 height 55
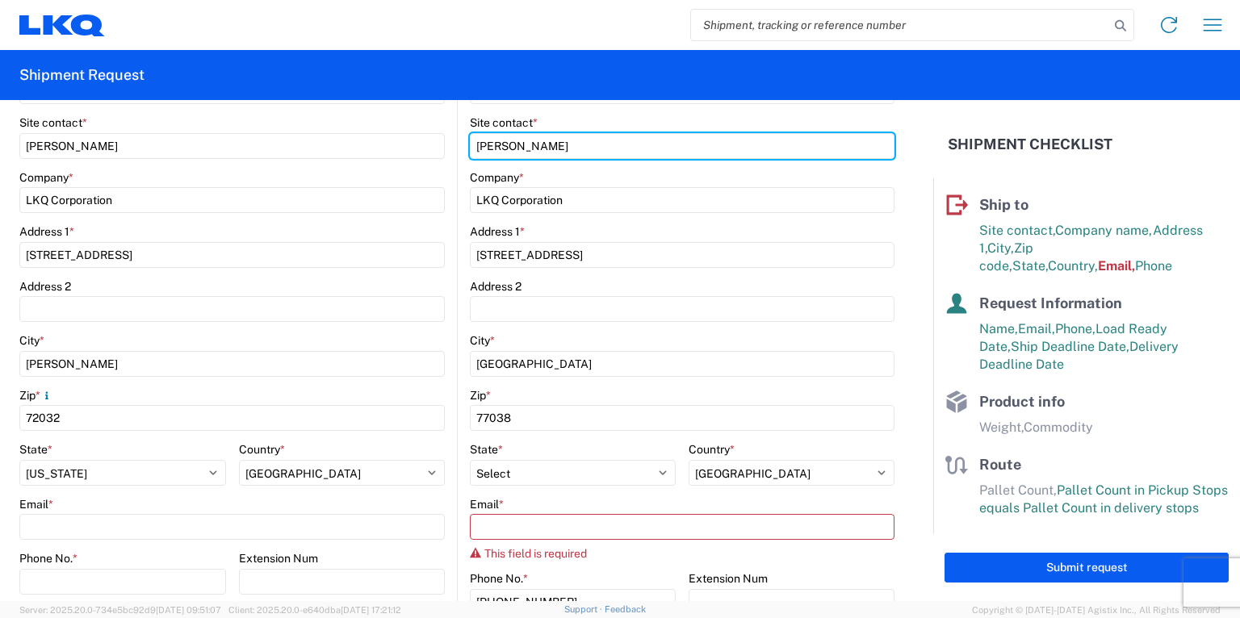
drag, startPoint x: 569, startPoint y: 139, endPoint x: 441, endPoint y: 153, distance: 129.1
click at [441, 153] on div "Ship from 1748 Location 1748 - LKQ Preferred Auto - Conway AR Customers Site co…" at bounding box center [456, 329] width 875 height 773
type input "c"
type input "Chris Millwee"
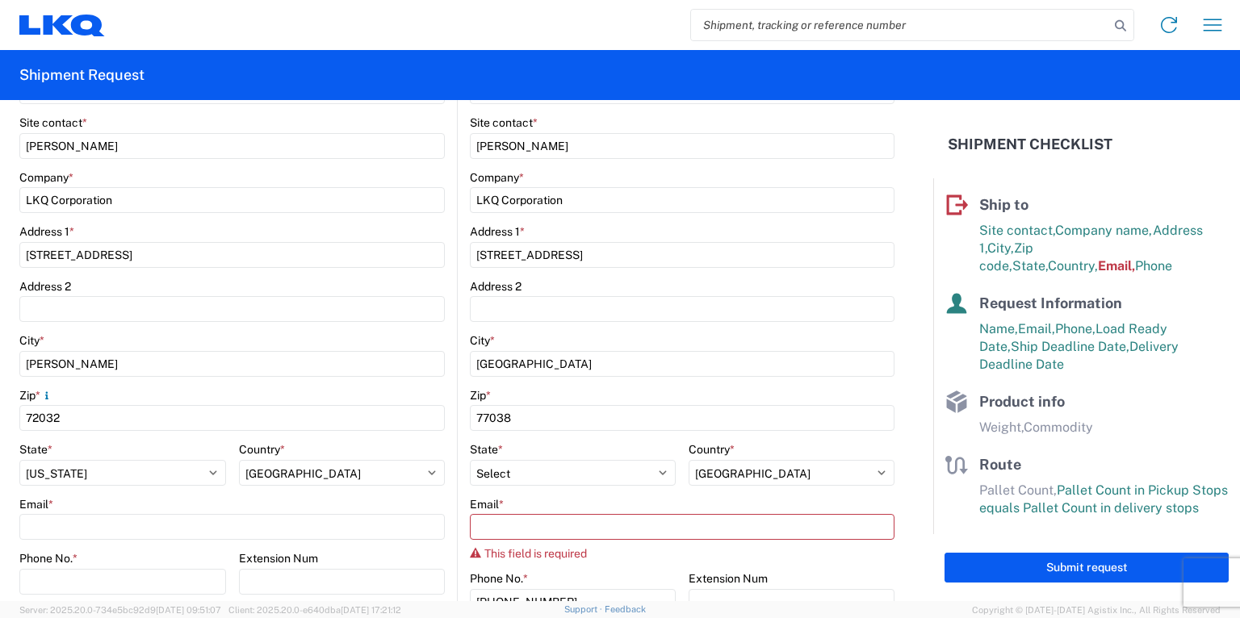
click at [697, 182] on div "Company *" at bounding box center [682, 177] width 425 height 15
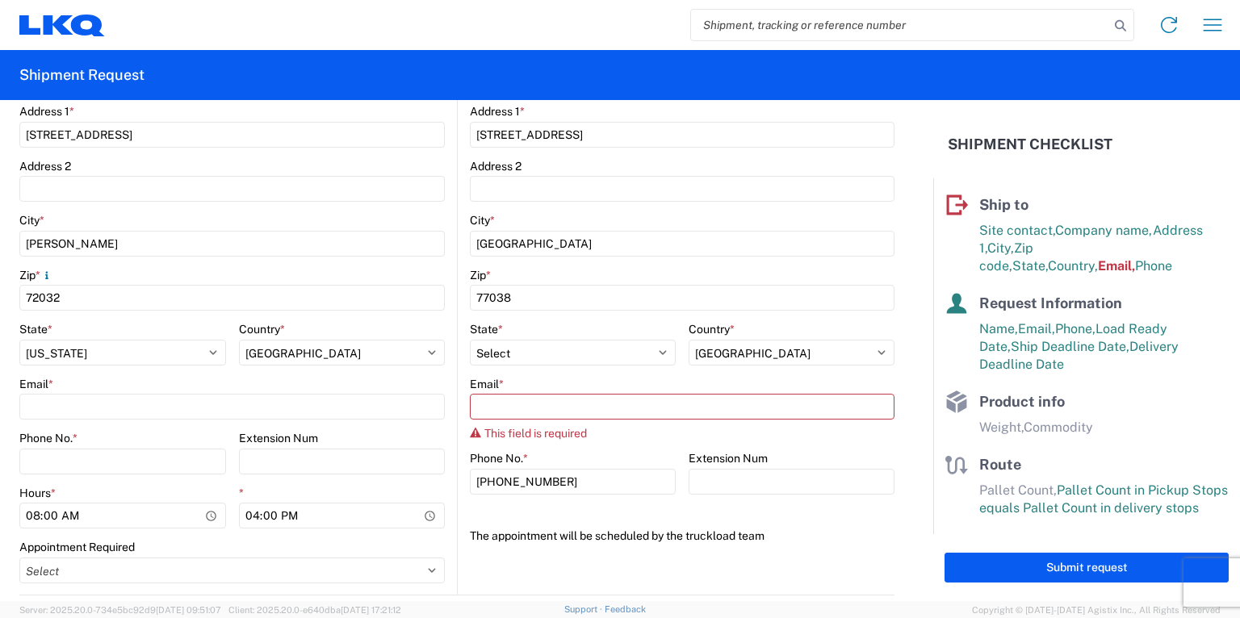
scroll to position [460, 0]
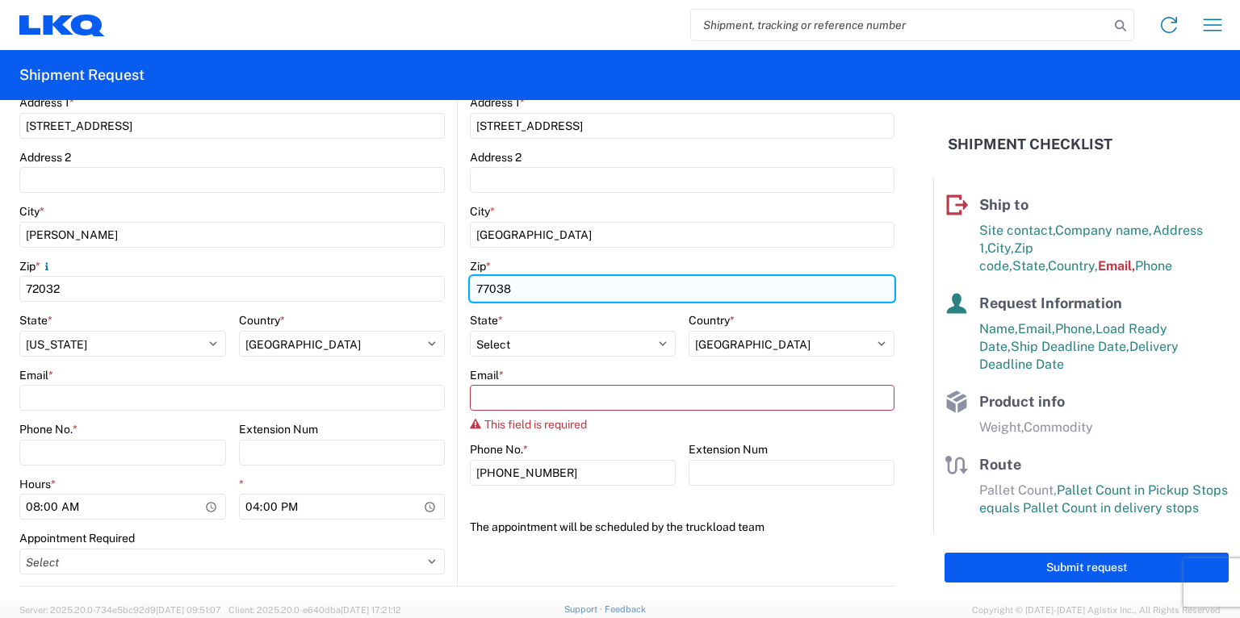
click at [845, 276] on input "77038" at bounding box center [682, 289] width 425 height 26
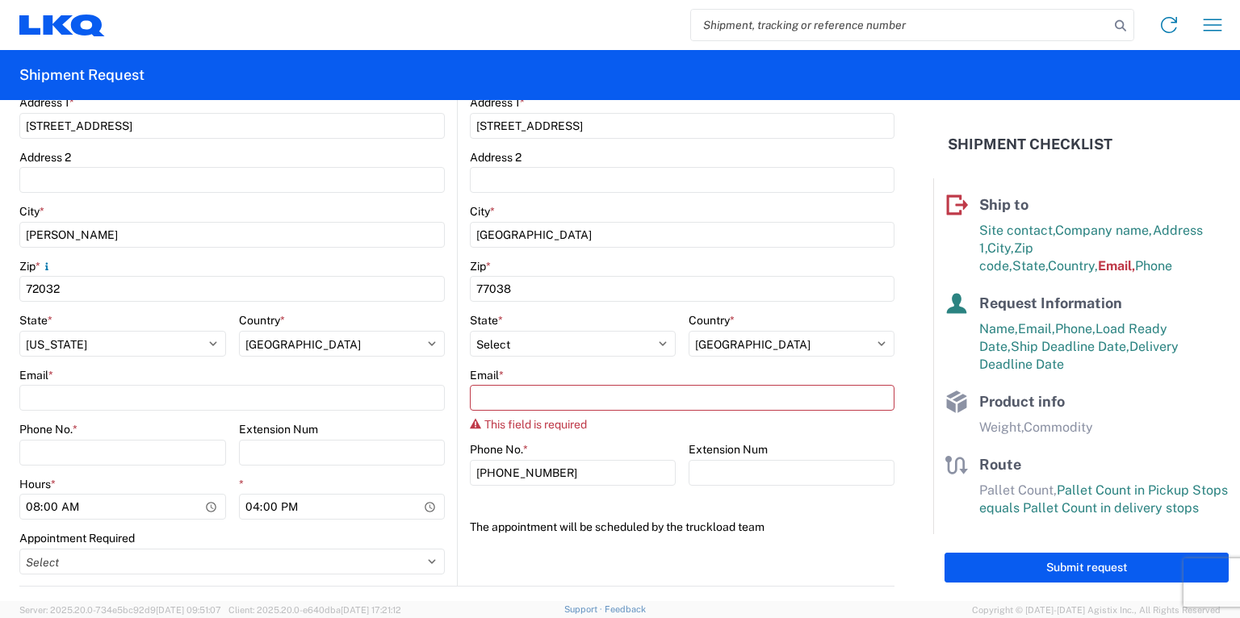
click at [633, 207] on div "City *" at bounding box center [682, 211] width 425 height 15
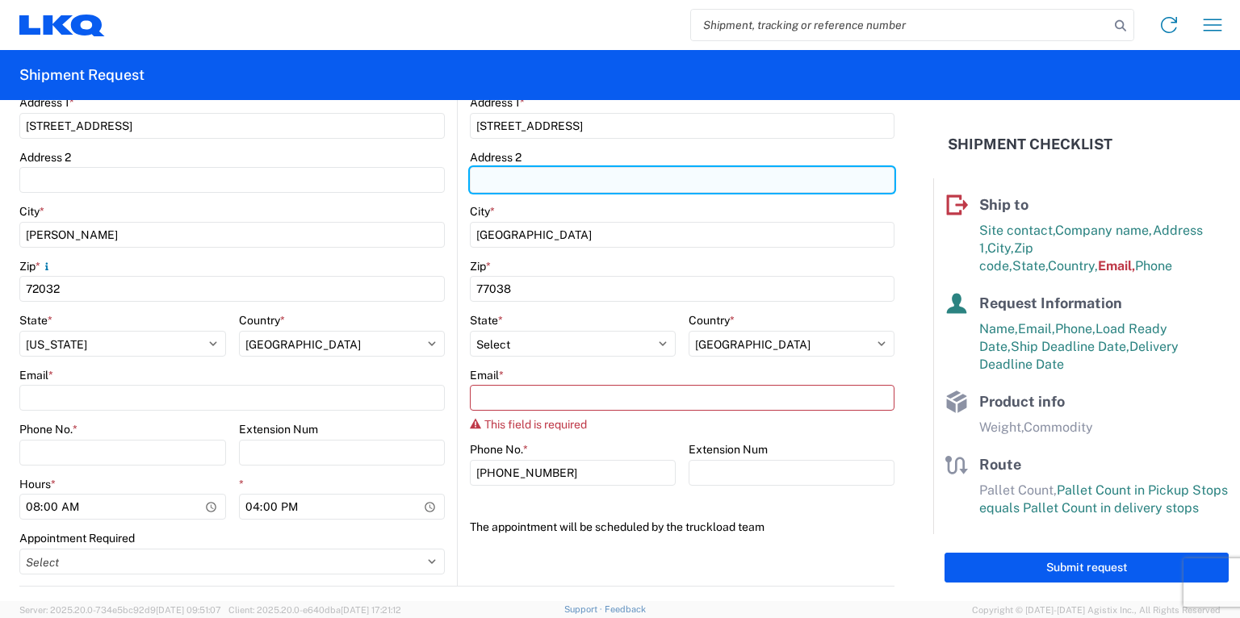
click at [630, 185] on input "Address 2" at bounding box center [682, 180] width 425 height 26
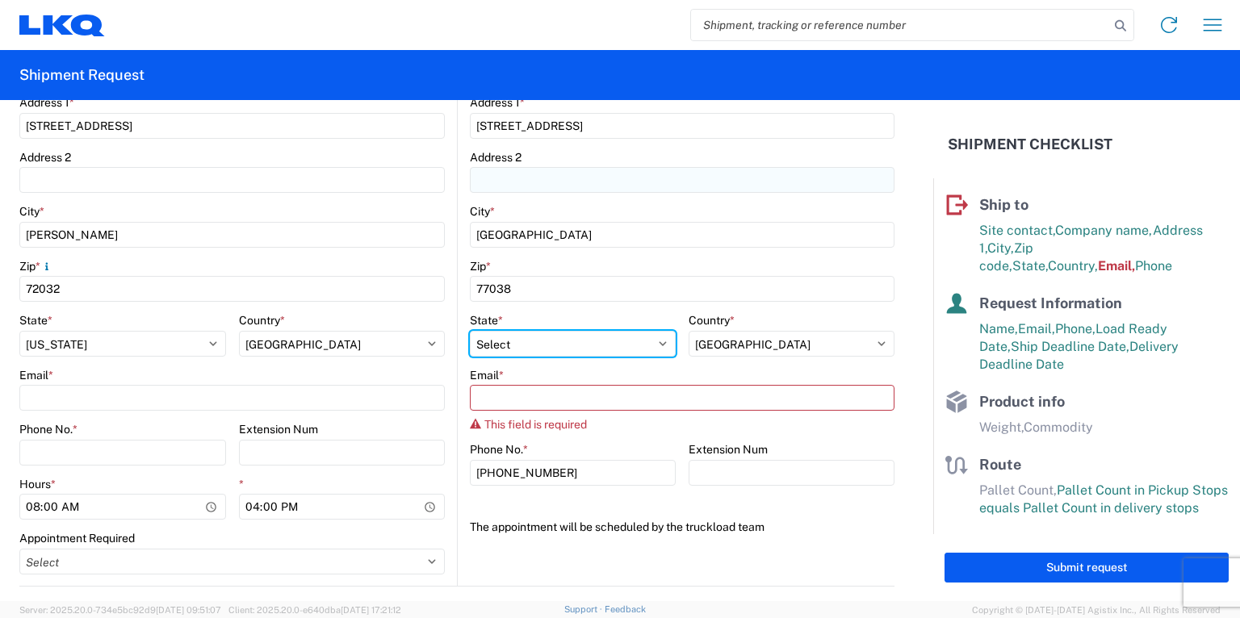
select select "TX"
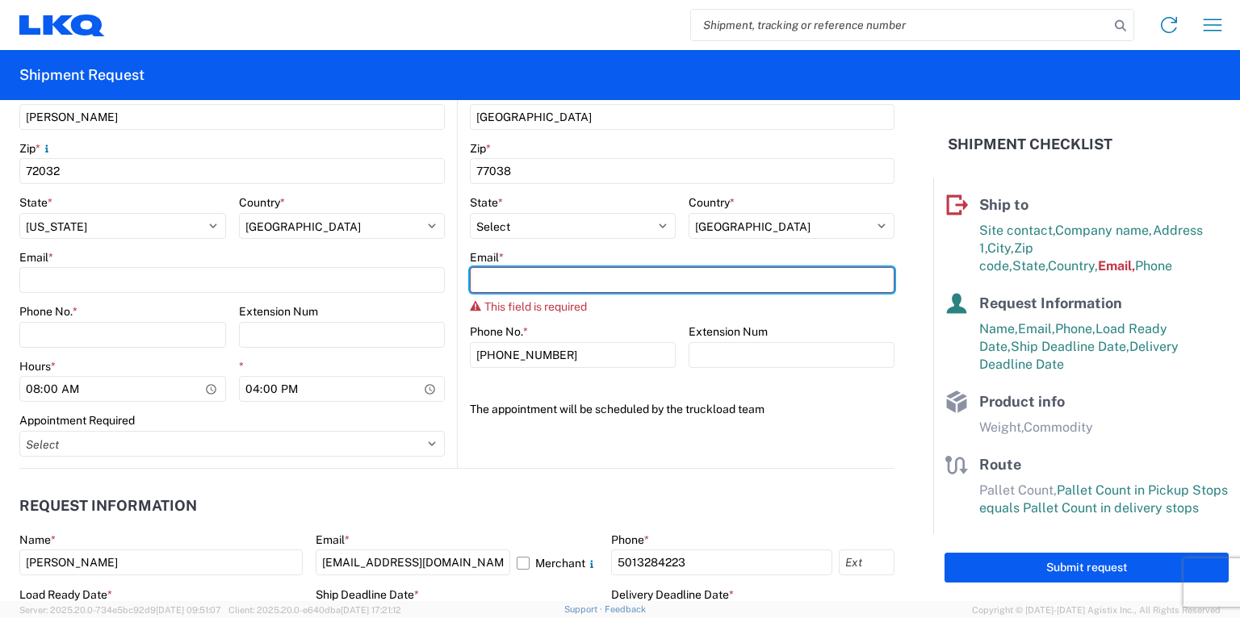
scroll to position [589, 0]
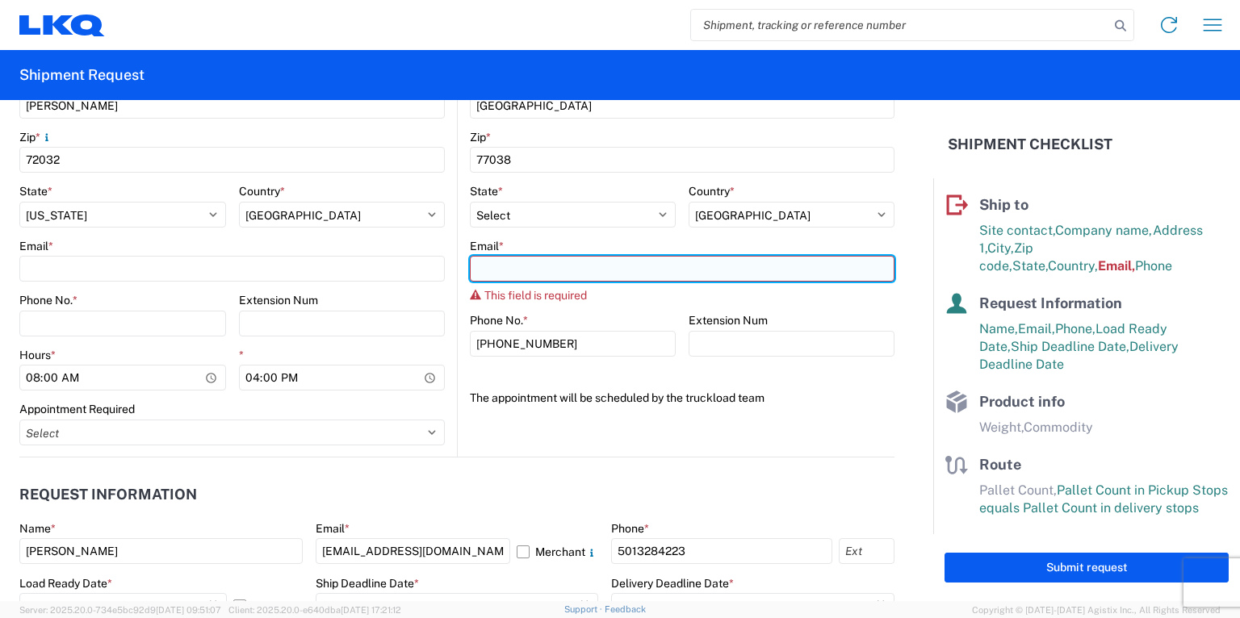
click at [499, 270] on input "Email *" at bounding box center [682, 269] width 425 height 26
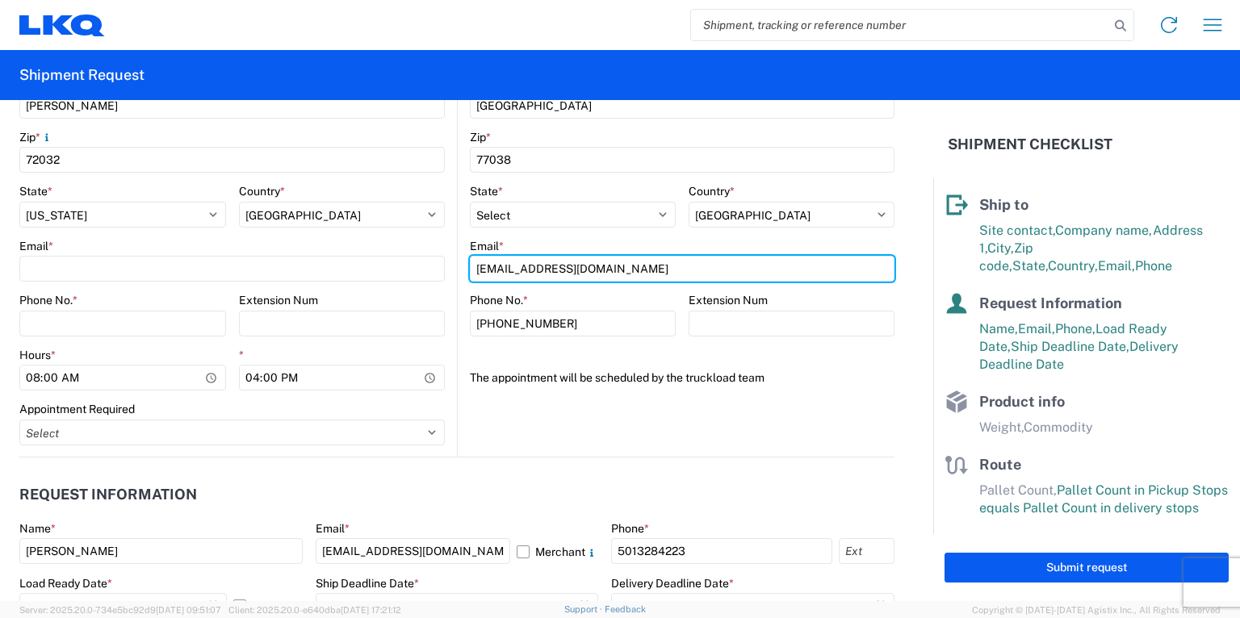
type input "cjmillwee@lkqcorp.com"
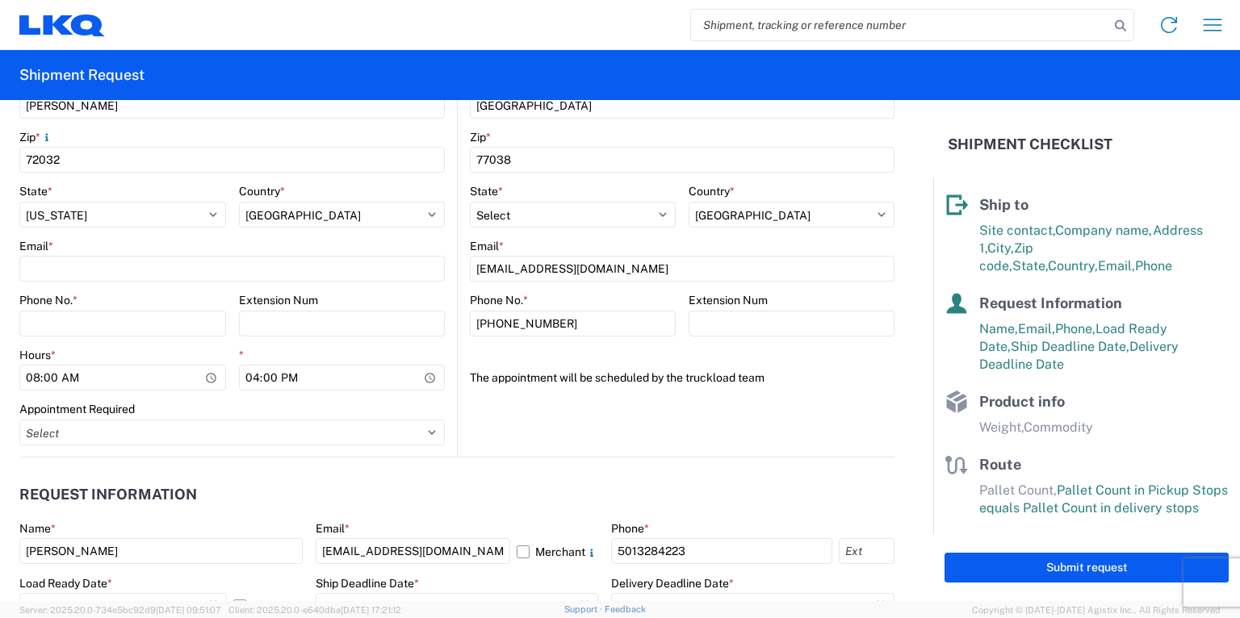
click at [896, 420] on form "General Information Template PO# Equipment Type * Select 53’ Dry Van Flatbed Dr…" at bounding box center [466, 350] width 933 height 501
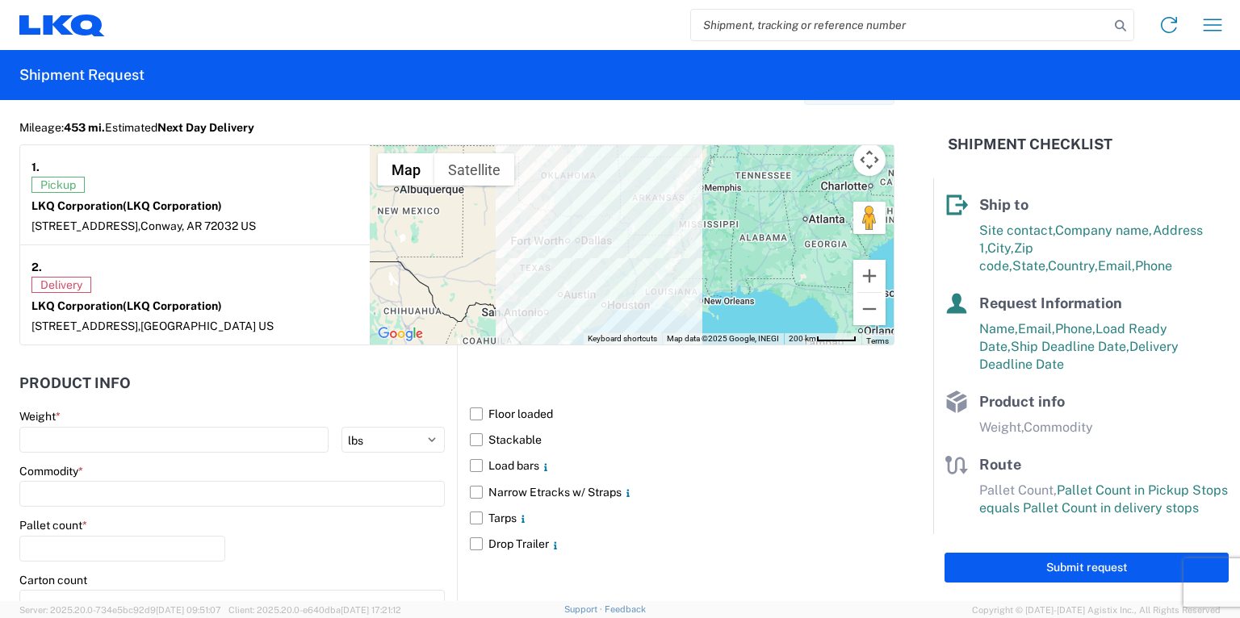
scroll to position [1364, 0]
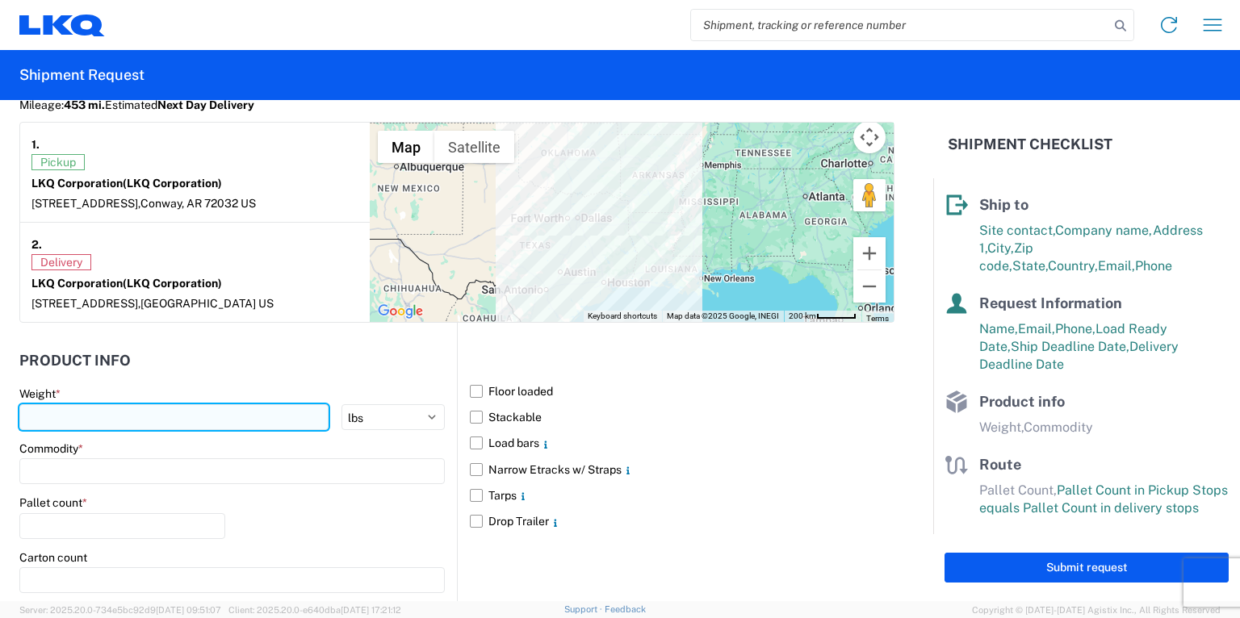
click at [77, 410] on input "number" at bounding box center [173, 417] width 309 height 26
type input "44000"
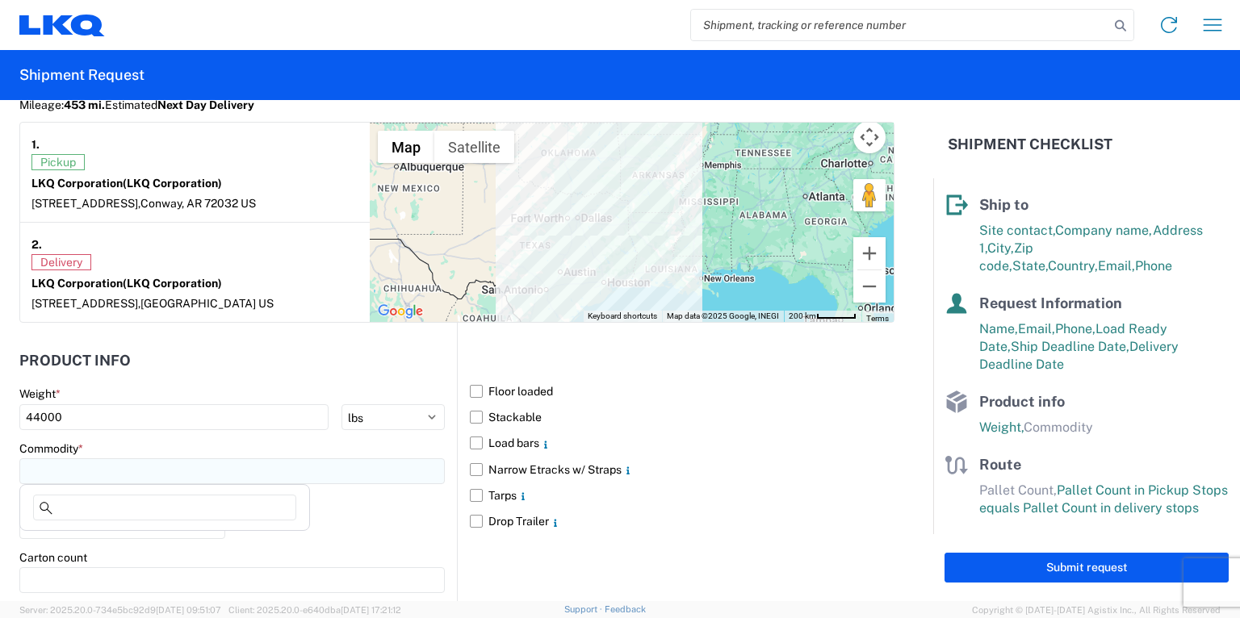
click at [347, 463] on input at bounding box center [231, 471] width 425 height 26
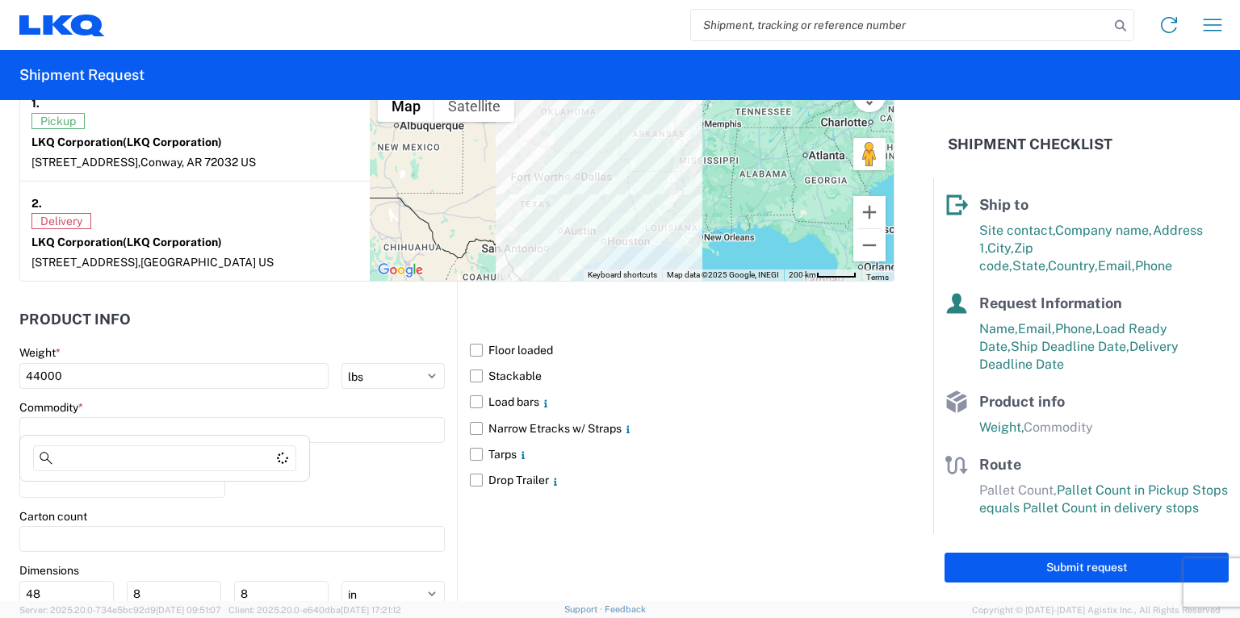
scroll to position [1429, 0]
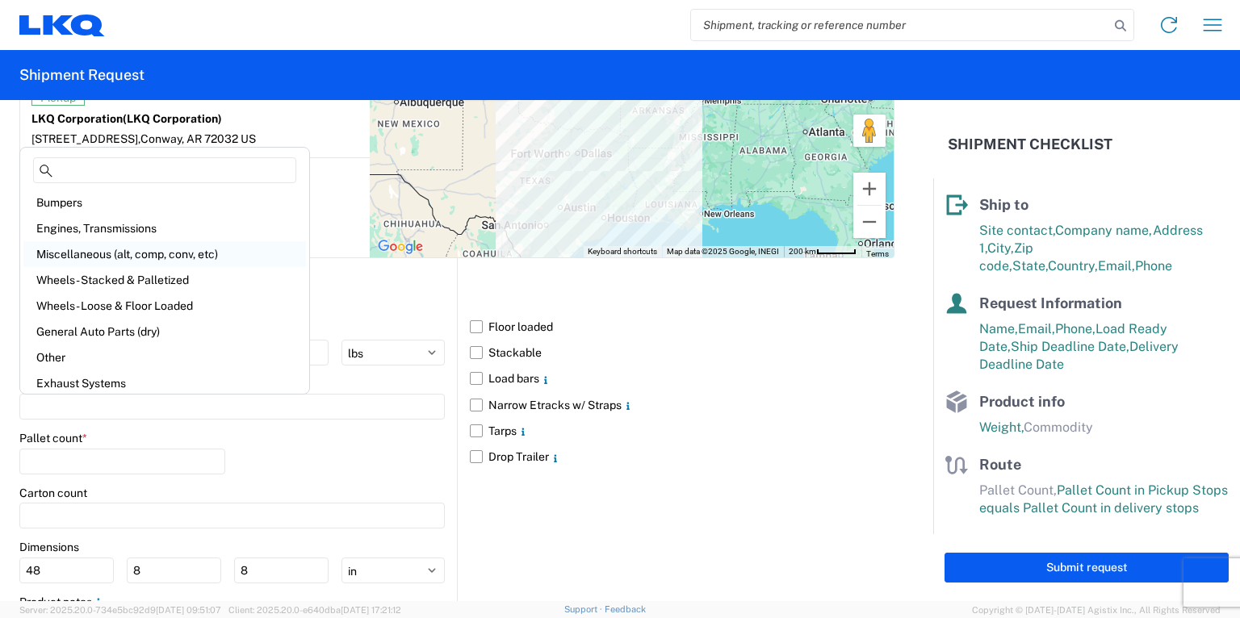
click at [84, 253] on div "Miscellaneous (alt, comp, conv, etc)" at bounding box center [164, 254] width 282 height 26
type input "Miscellaneous (alt, comp, conv, etc)"
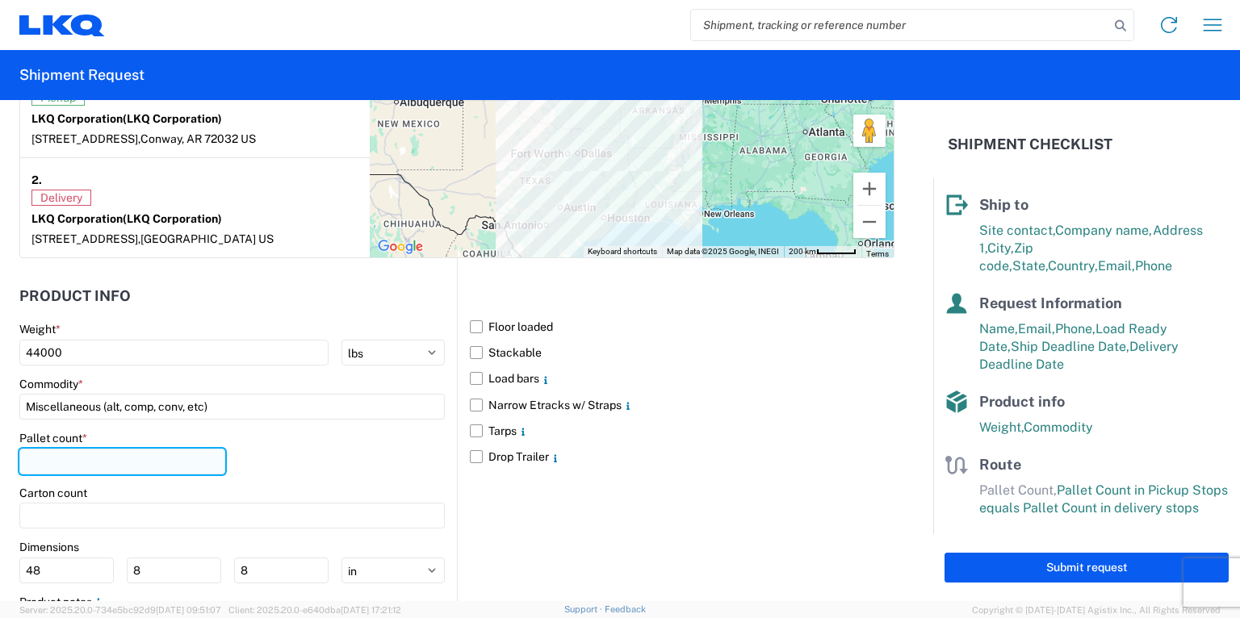
click at [120, 454] on input "number" at bounding box center [122, 462] width 206 height 26
type input "24"
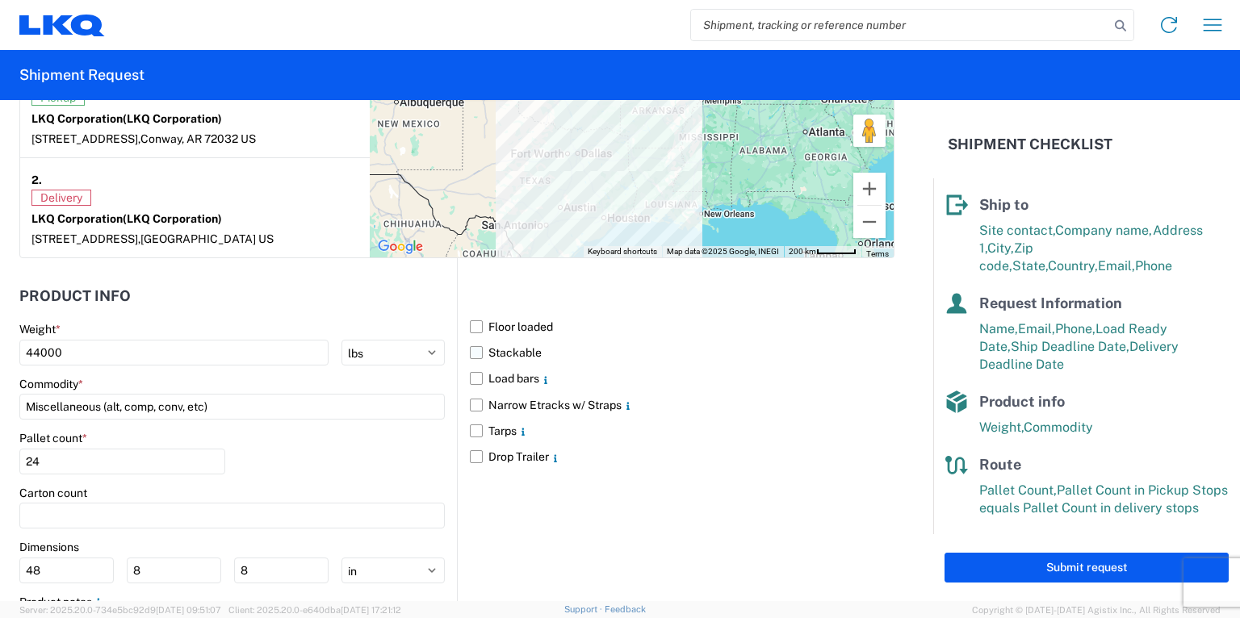
click at [878, 356] on label "Stackable" at bounding box center [682, 353] width 425 height 26
click at [0, 0] on input "Stackable" at bounding box center [0, 0] width 0 height 0
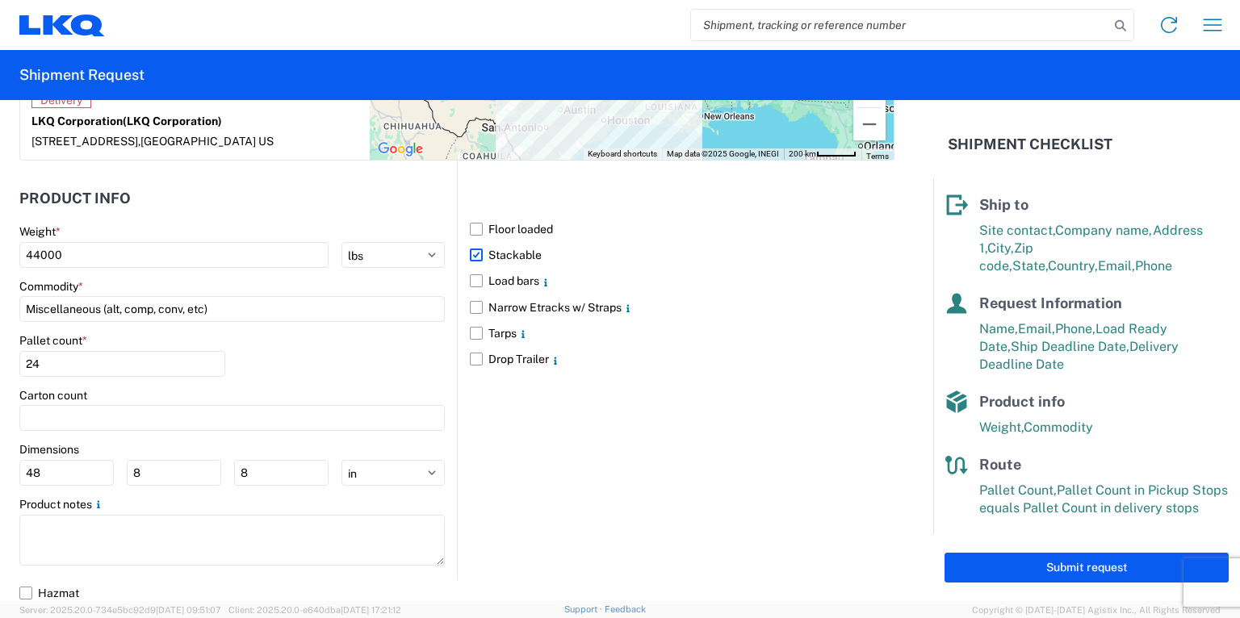
scroll to position [1527, 0]
click at [1046, 561] on button "Submit request" at bounding box center [1086, 568] width 284 height 30
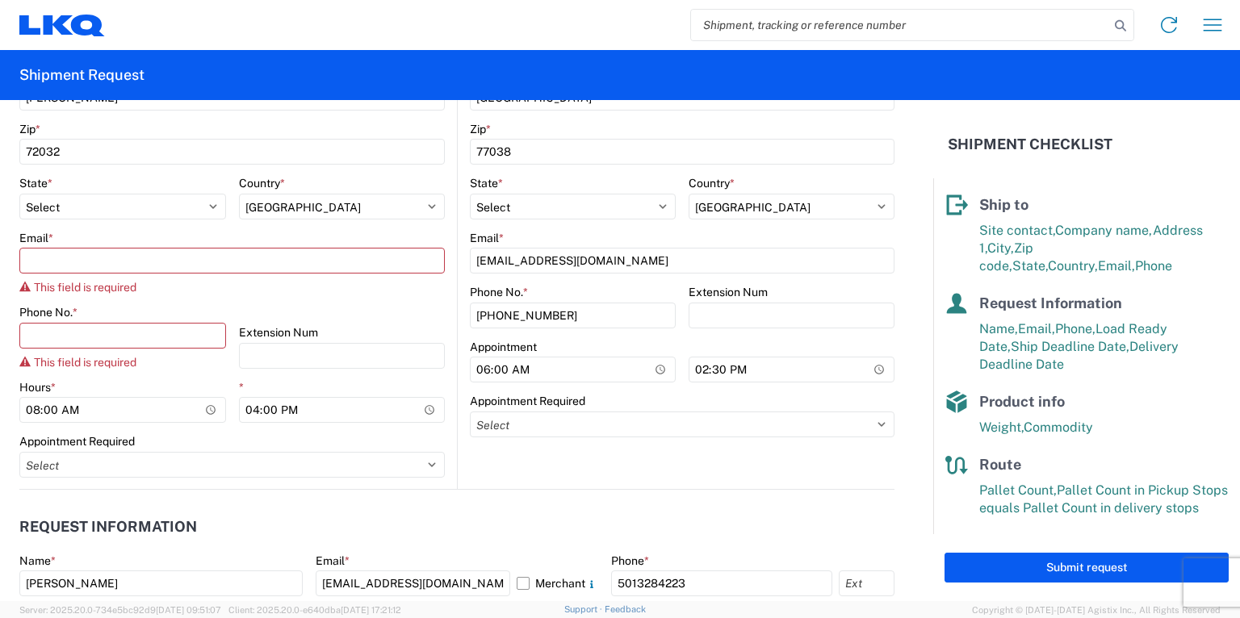
scroll to position [406, 0]
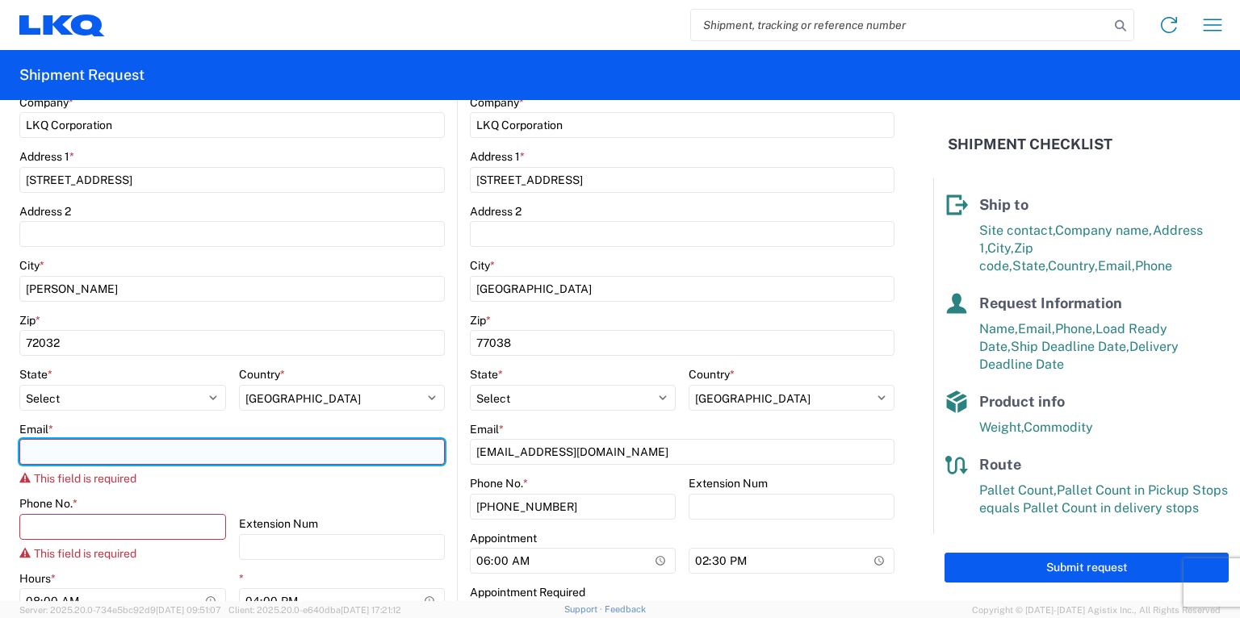
click at [178, 452] on input "Email *" at bounding box center [231, 452] width 425 height 26
click at [182, 452] on input "Email *" at bounding box center [231, 452] width 425 height 26
type input "tmace@lkqcorp.com"
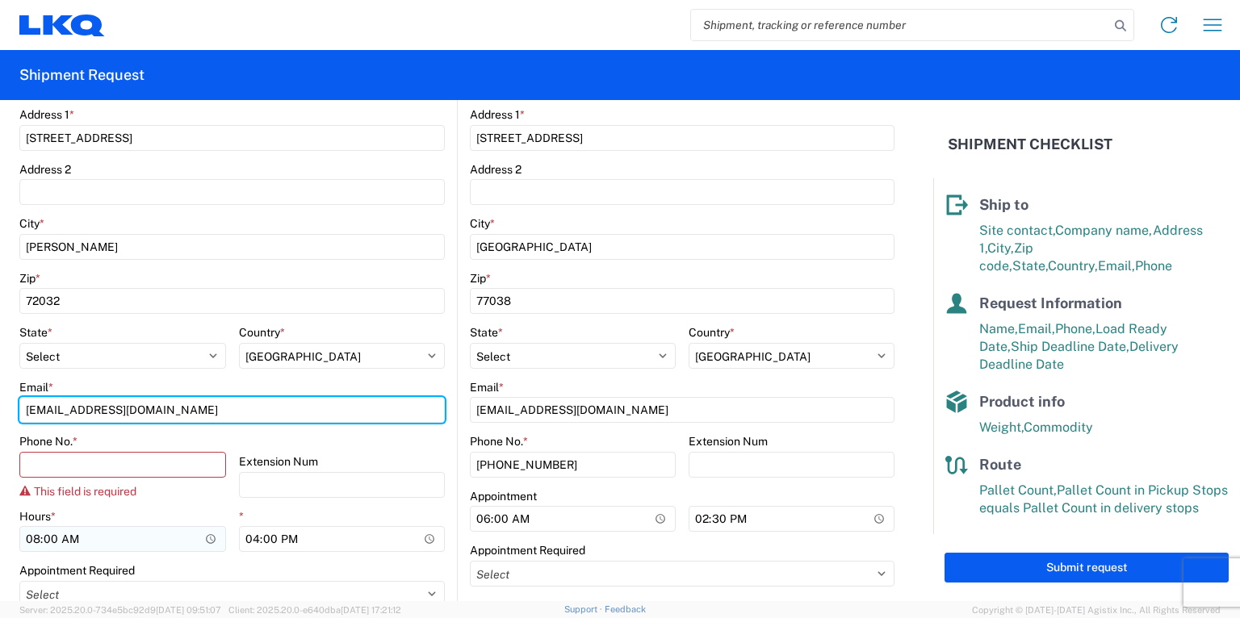
scroll to position [471, 0]
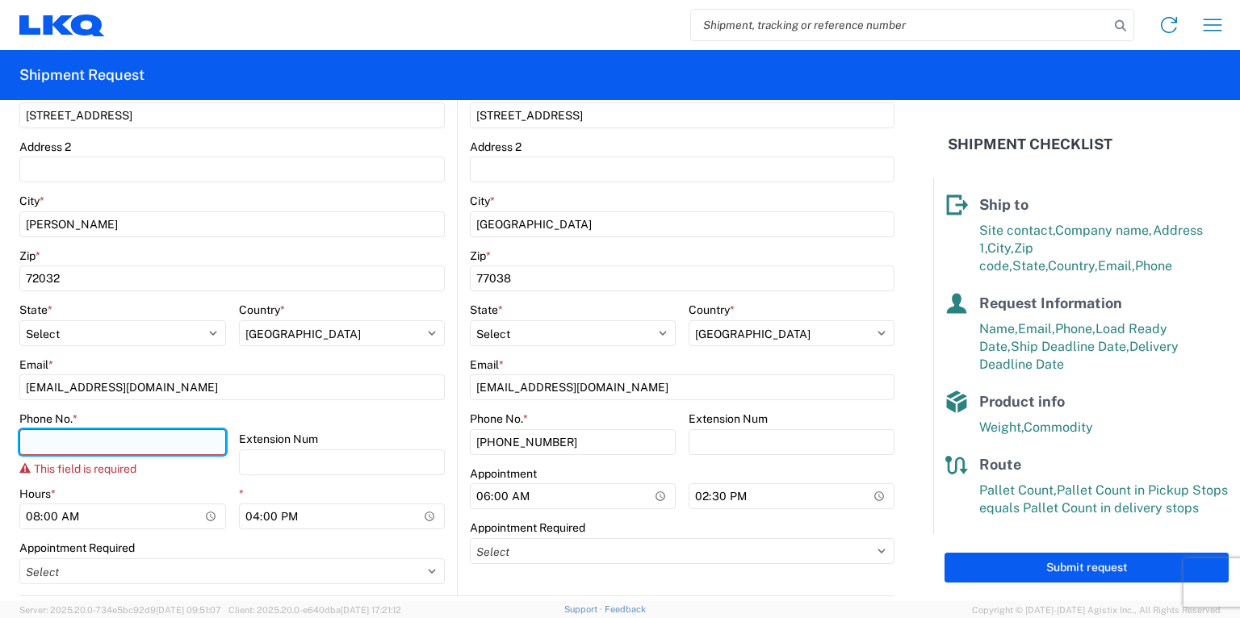
click at [68, 445] on input "Phone No. *" at bounding box center [122, 442] width 207 height 26
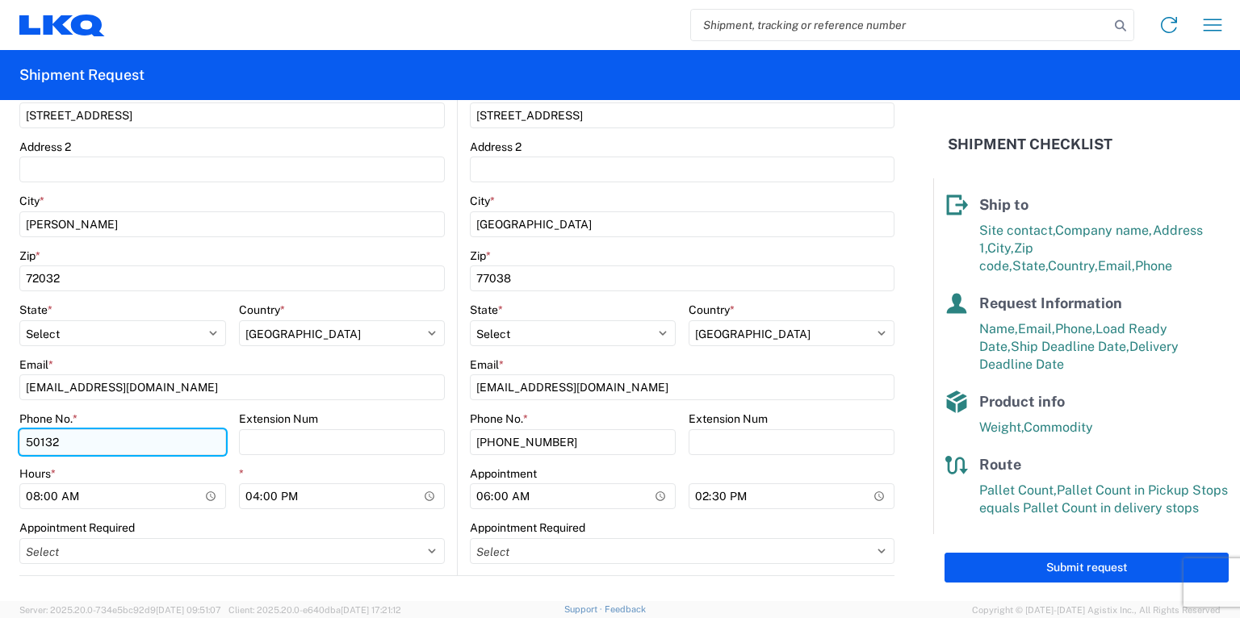
type input "5013284223"
click at [844, 400] on agx-form-control-wrapper-v2 "Email * cjmillwee@lkqcorp.com" at bounding box center [682, 385] width 425 height 55
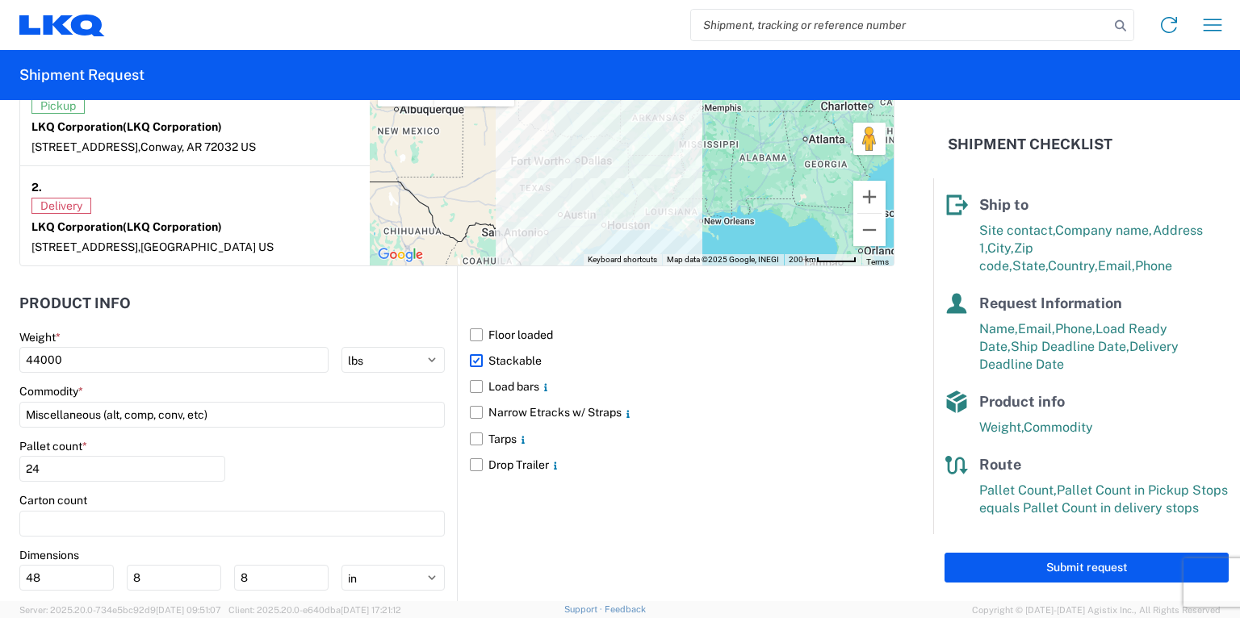
scroll to position [1439, 0]
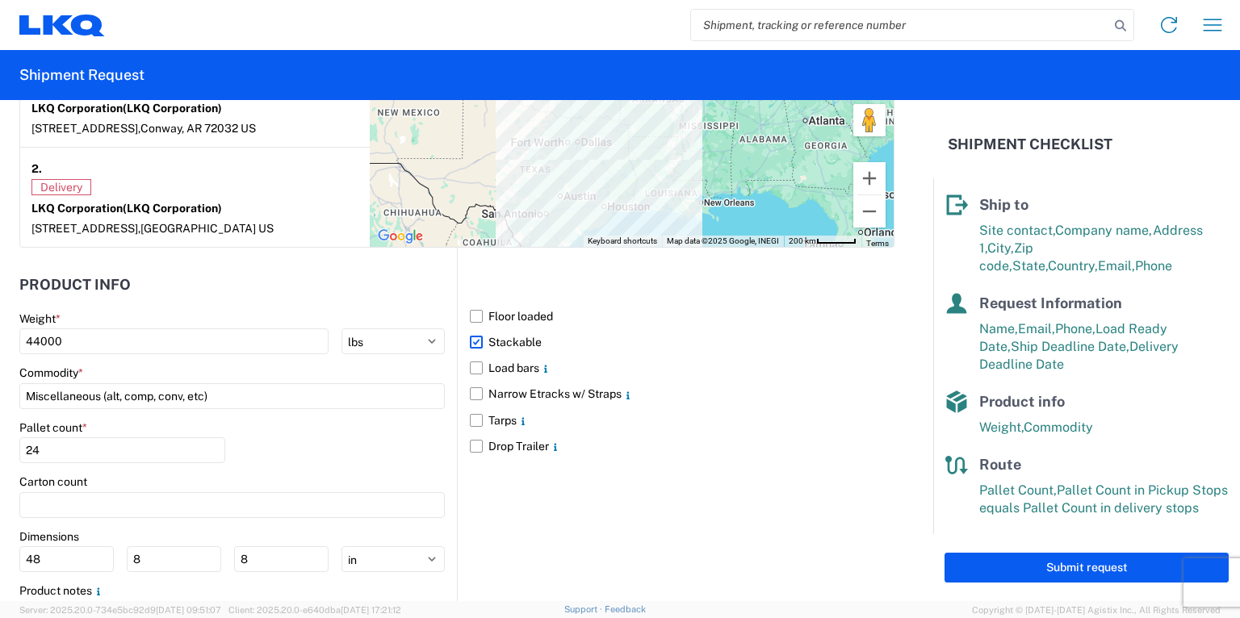
click at [1023, 560] on button "Submit request" at bounding box center [1086, 568] width 284 height 30
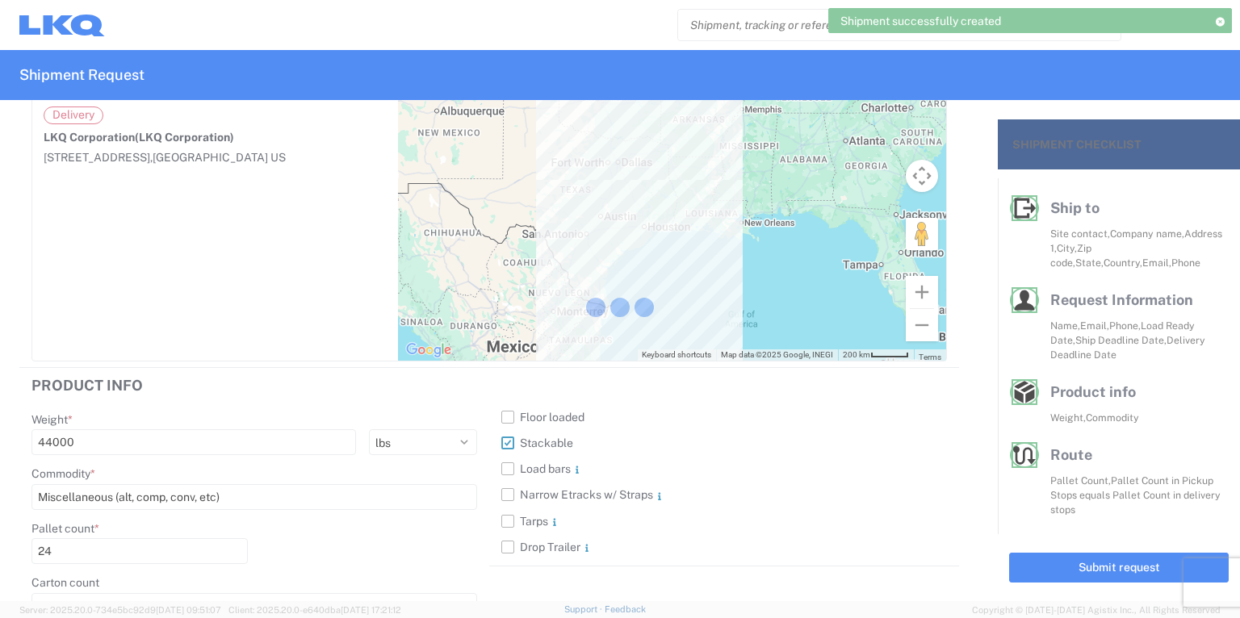
scroll to position [186, 0]
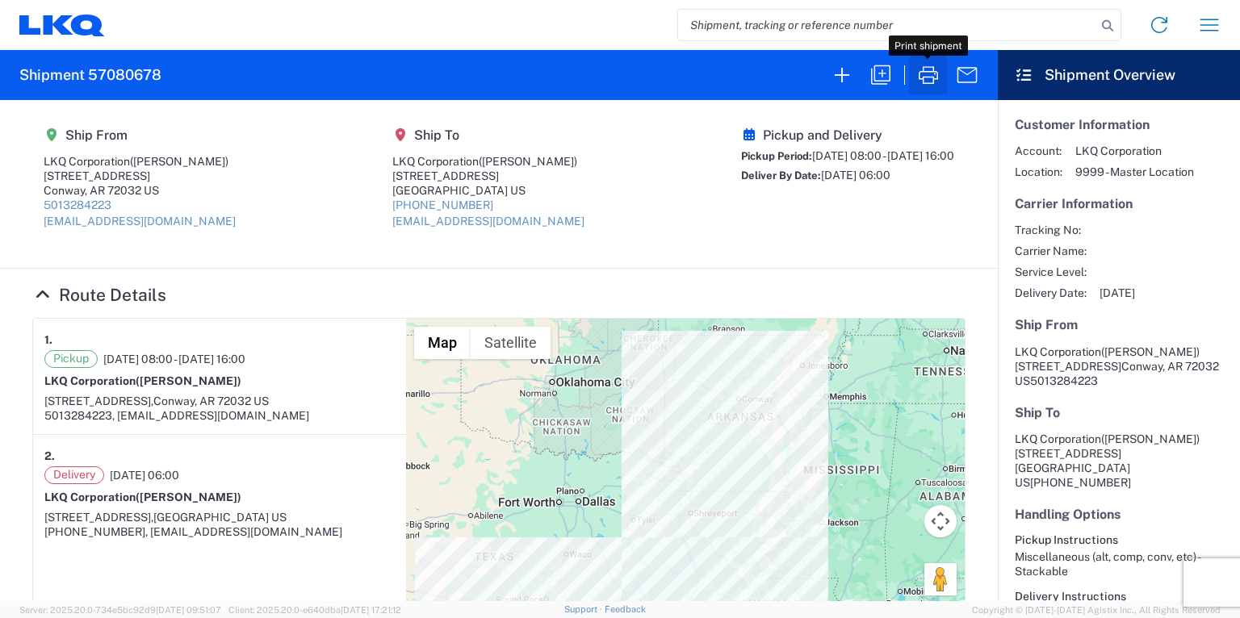
click at [931, 78] on icon "button" at bounding box center [928, 75] width 26 height 26
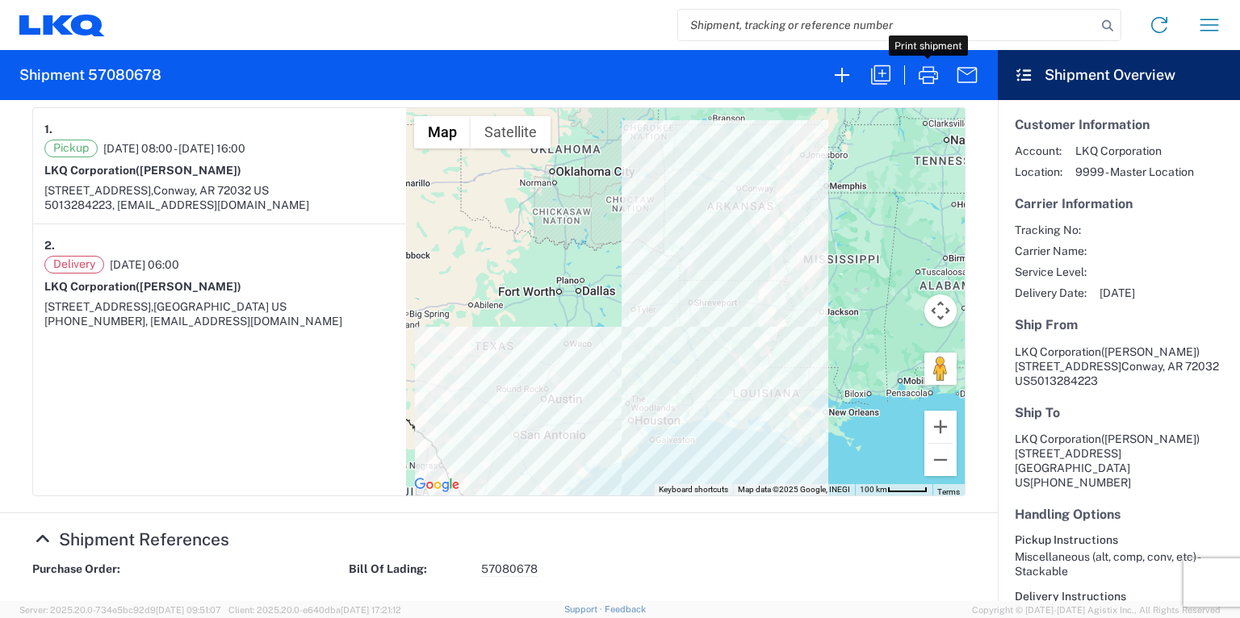
scroll to position [204, 0]
